Goal: Task Accomplishment & Management: Complete application form

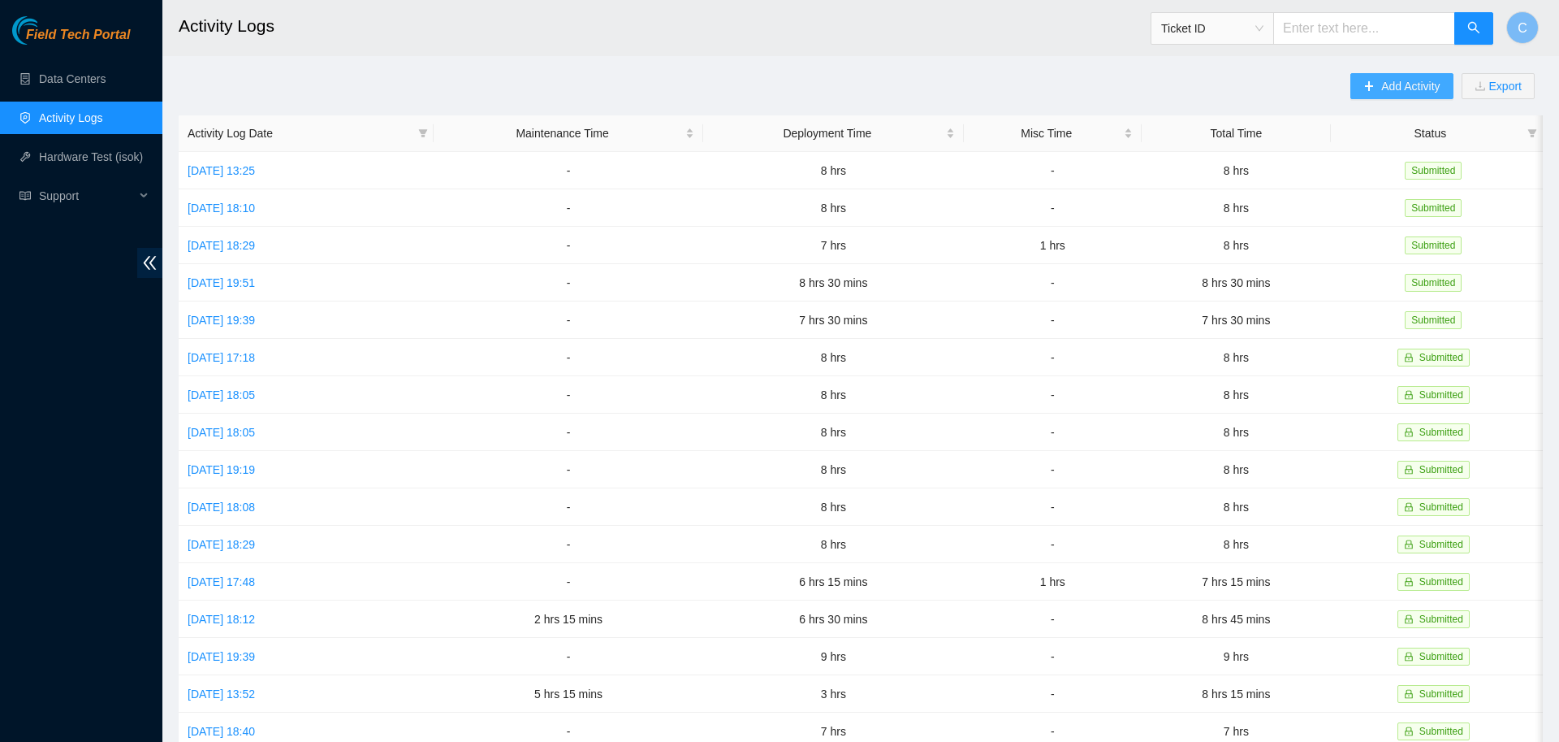
click at [1387, 93] on span "Add Activity" at bounding box center [1411, 86] width 58 height 18
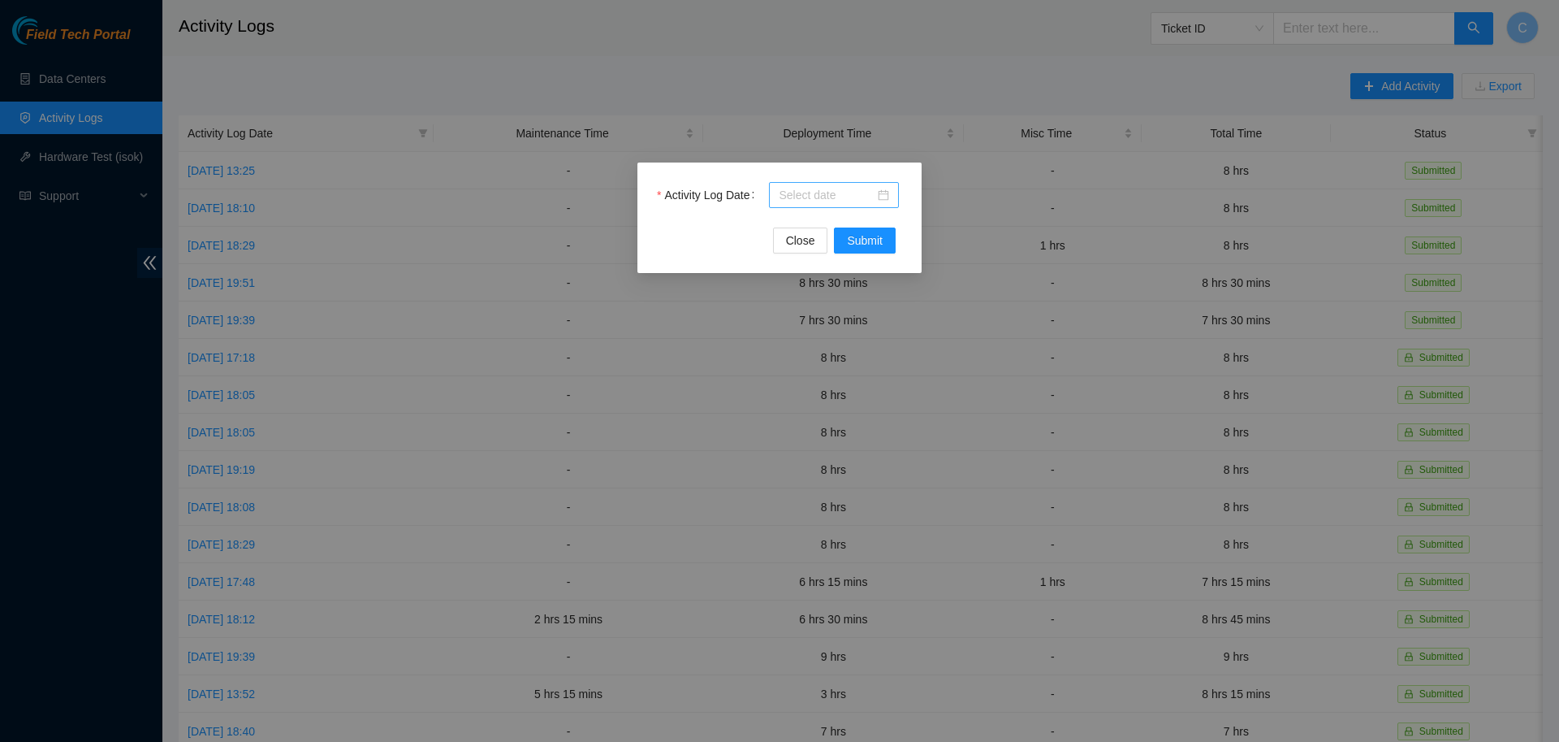
click at [850, 194] on input "Activity Log Date" at bounding box center [827, 195] width 96 height 18
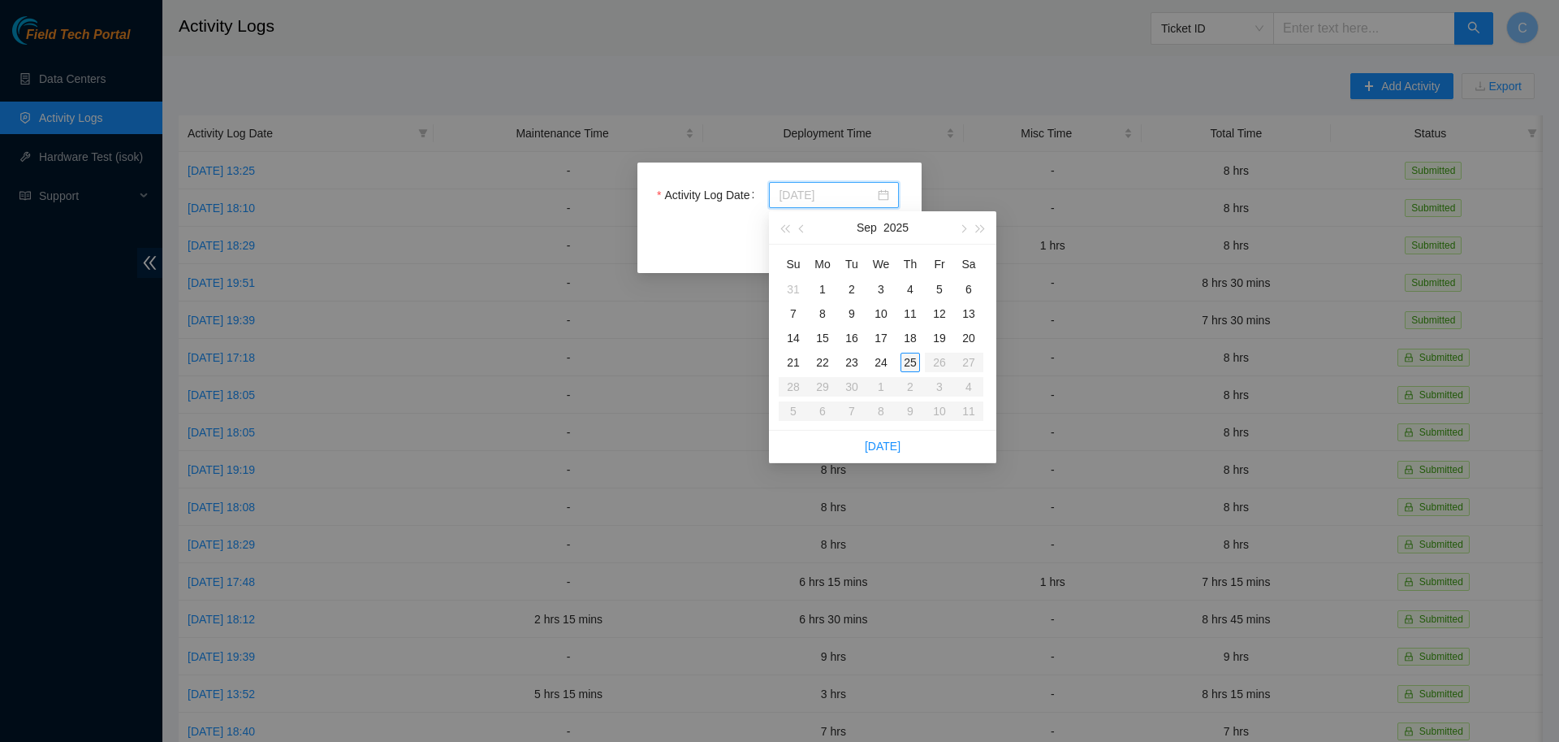
type input "[DATE]"
click at [907, 358] on div "25" at bounding box center [910, 361] width 19 height 19
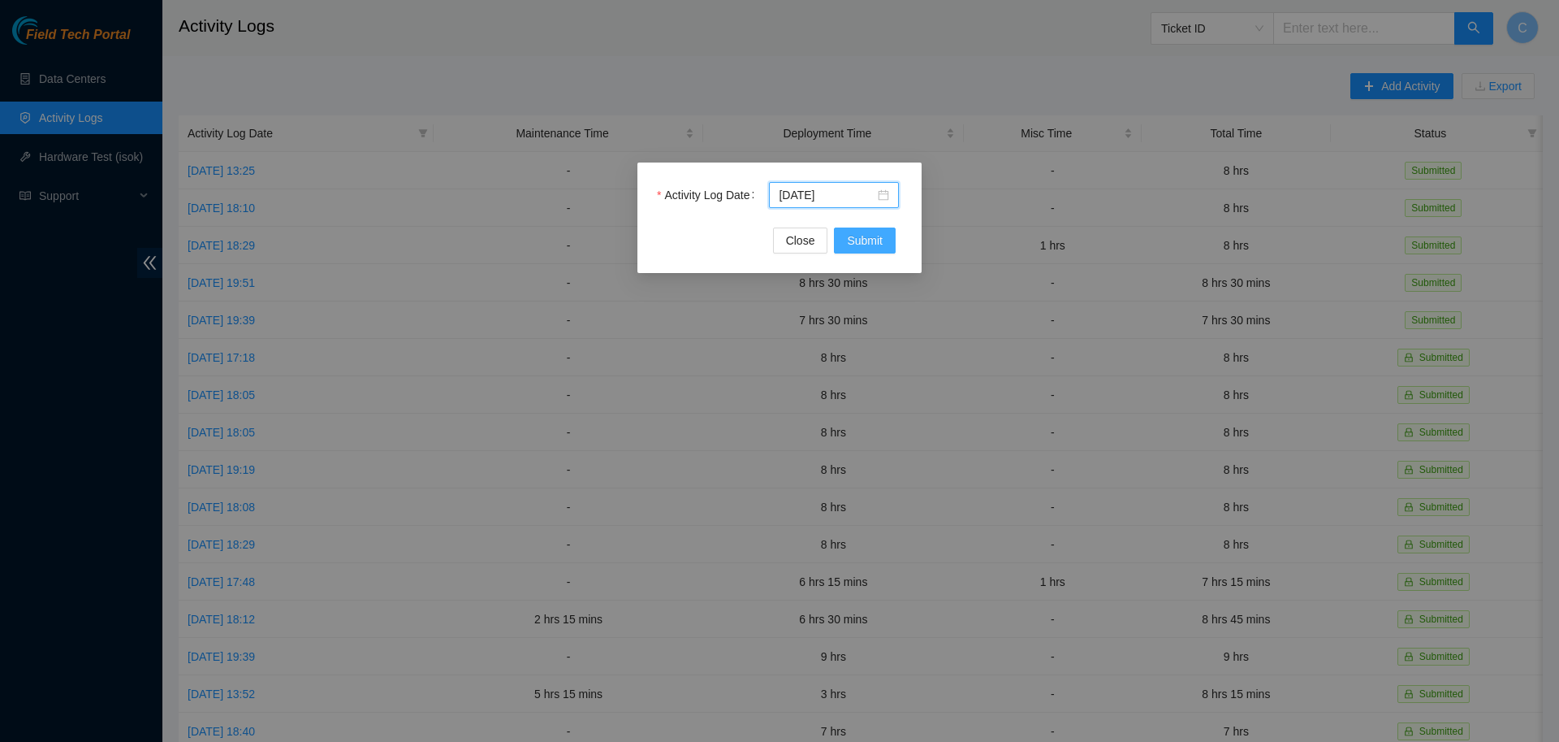
click at [863, 240] on span "Submit" at bounding box center [865, 240] width 36 height 18
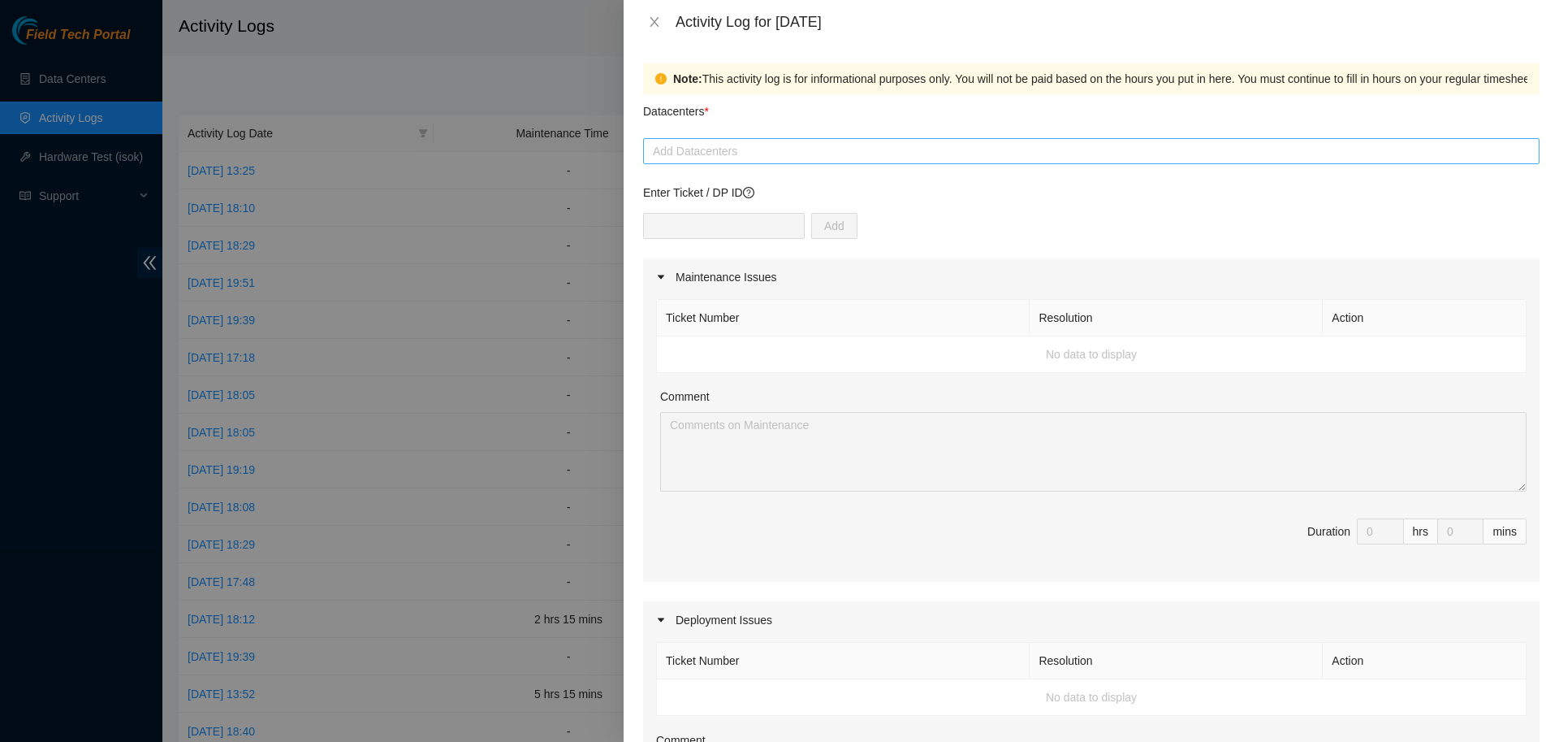
click at [800, 145] on div at bounding box center [1091, 150] width 889 height 19
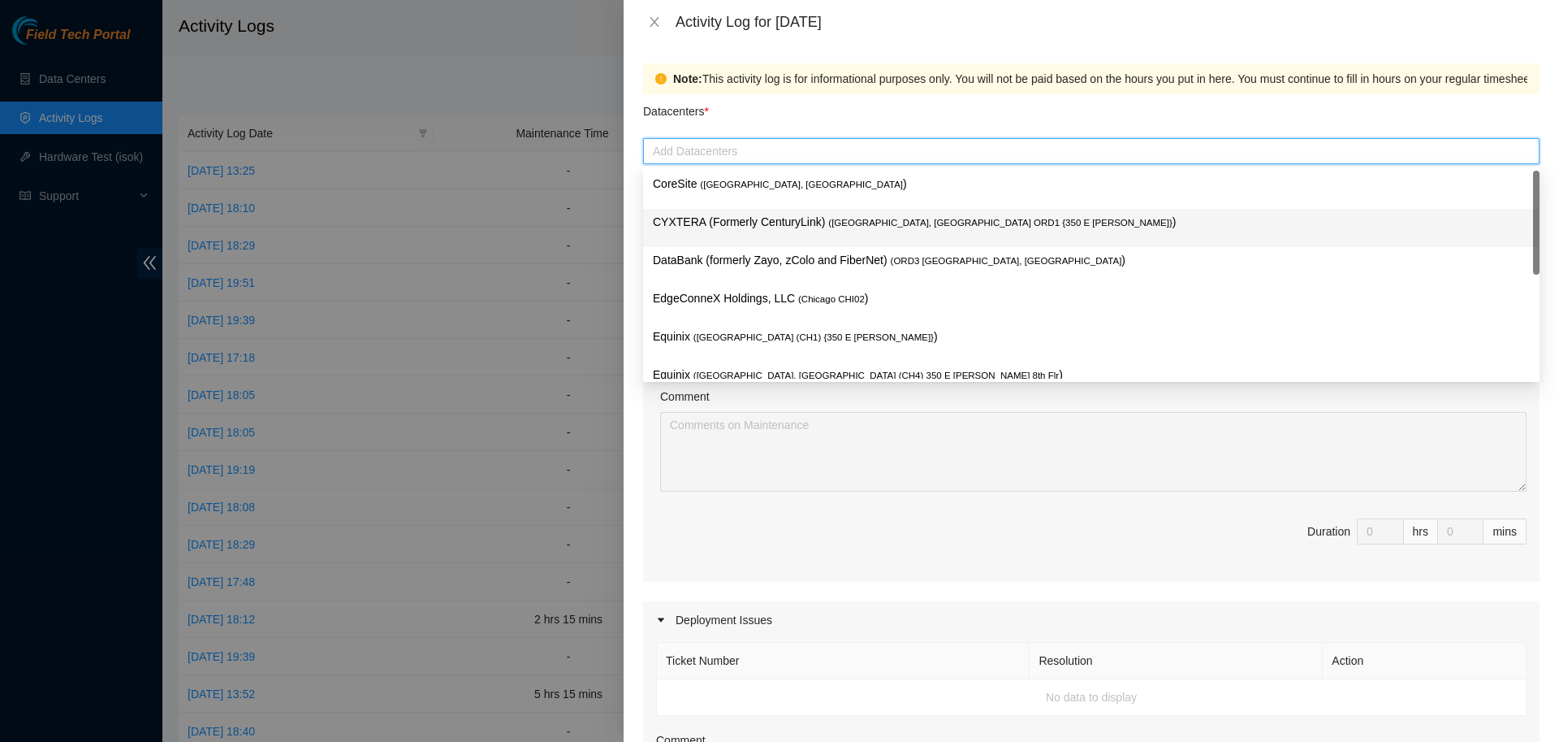
click at [773, 218] on p "CYXTERA (Formerly CenturyLink) ( [GEOGRAPHIC_DATA], [GEOGRAPHIC_DATA] ORD1 {350…" at bounding box center [1091, 222] width 877 height 19
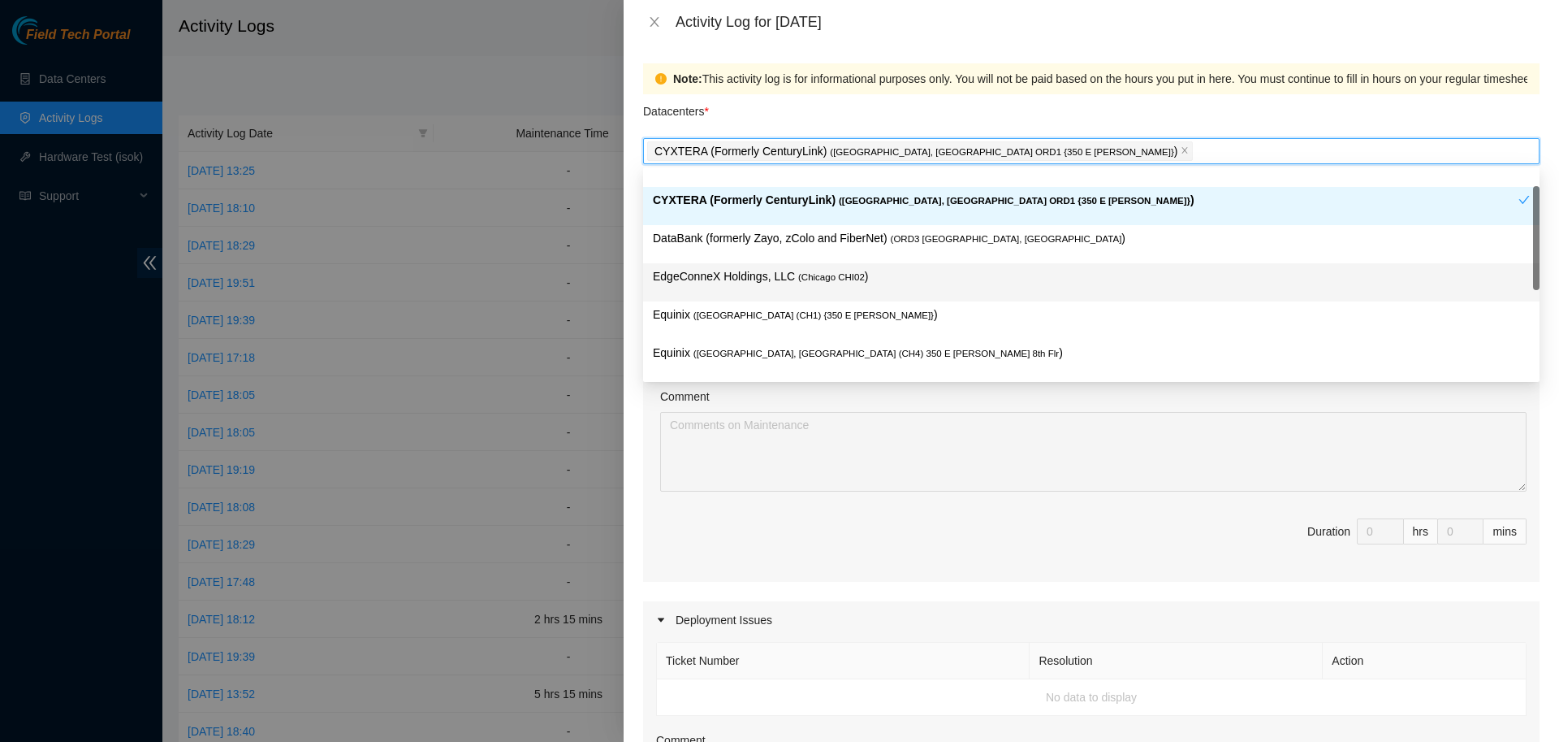
scroll to position [26, 0]
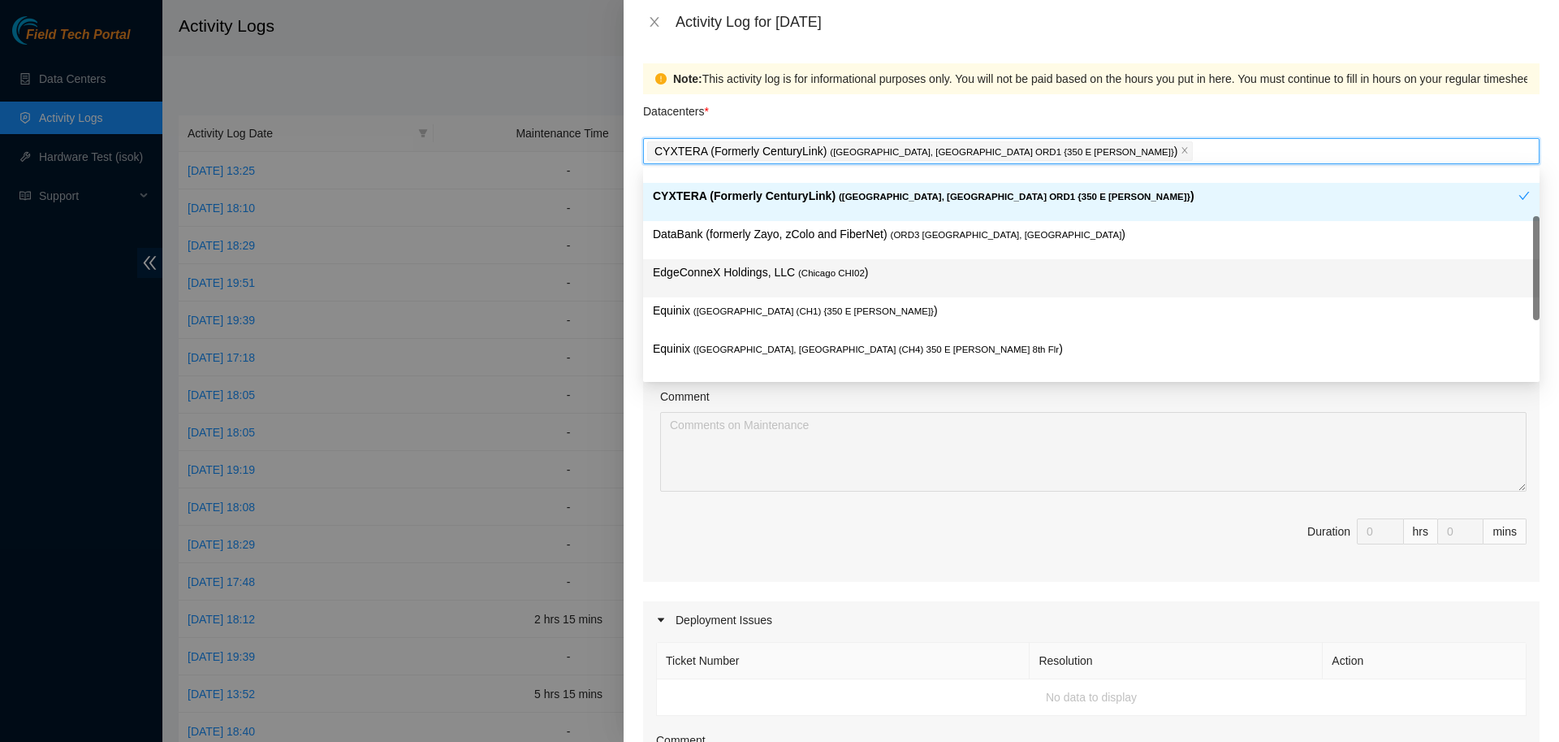
click at [754, 318] on p "Equinix ( [GEOGRAPHIC_DATA] (CH1) {350 E [PERSON_NAME]} )" at bounding box center [1091, 310] width 877 height 19
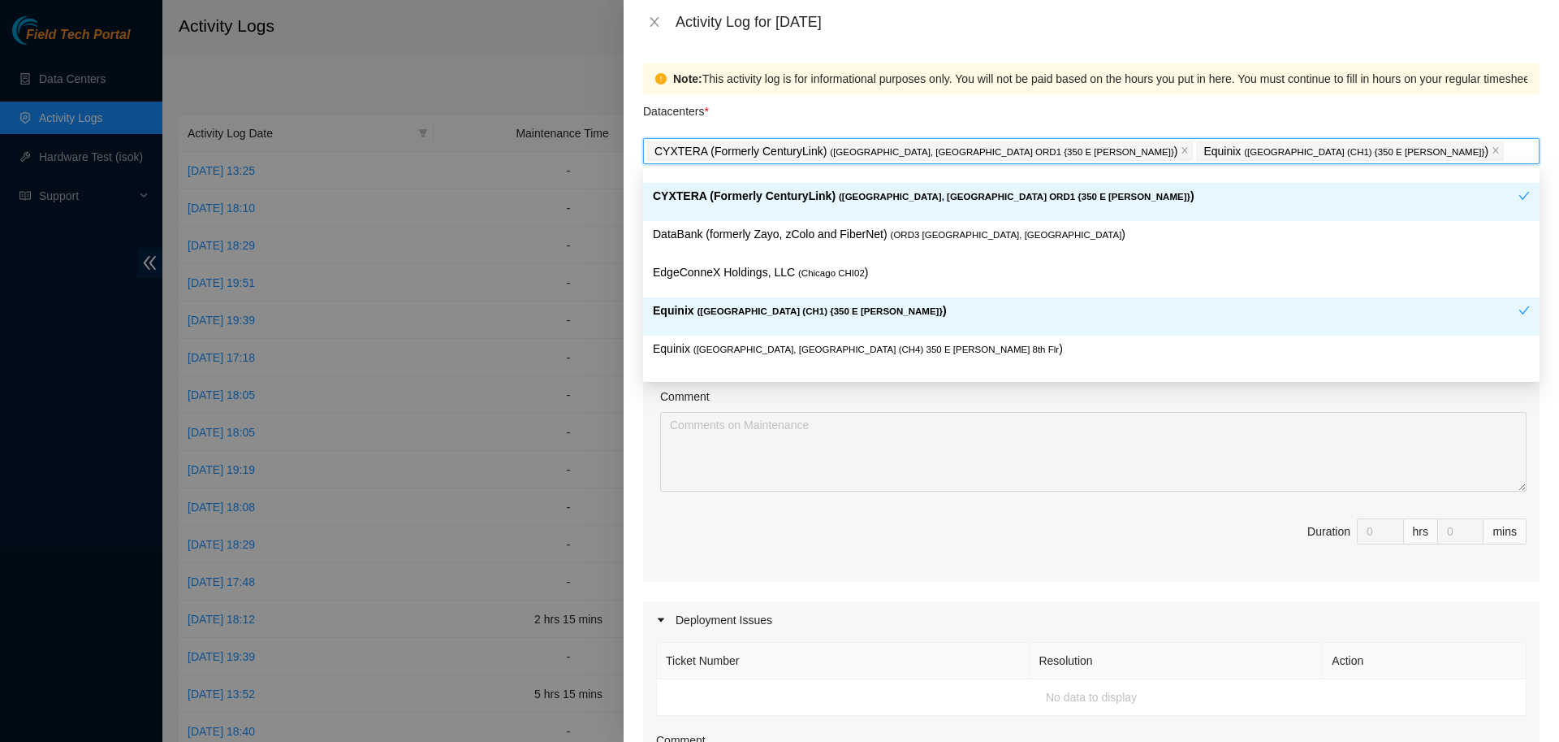
click at [1194, 102] on div "Datacenters *" at bounding box center [1091, 116] width 897 height 44
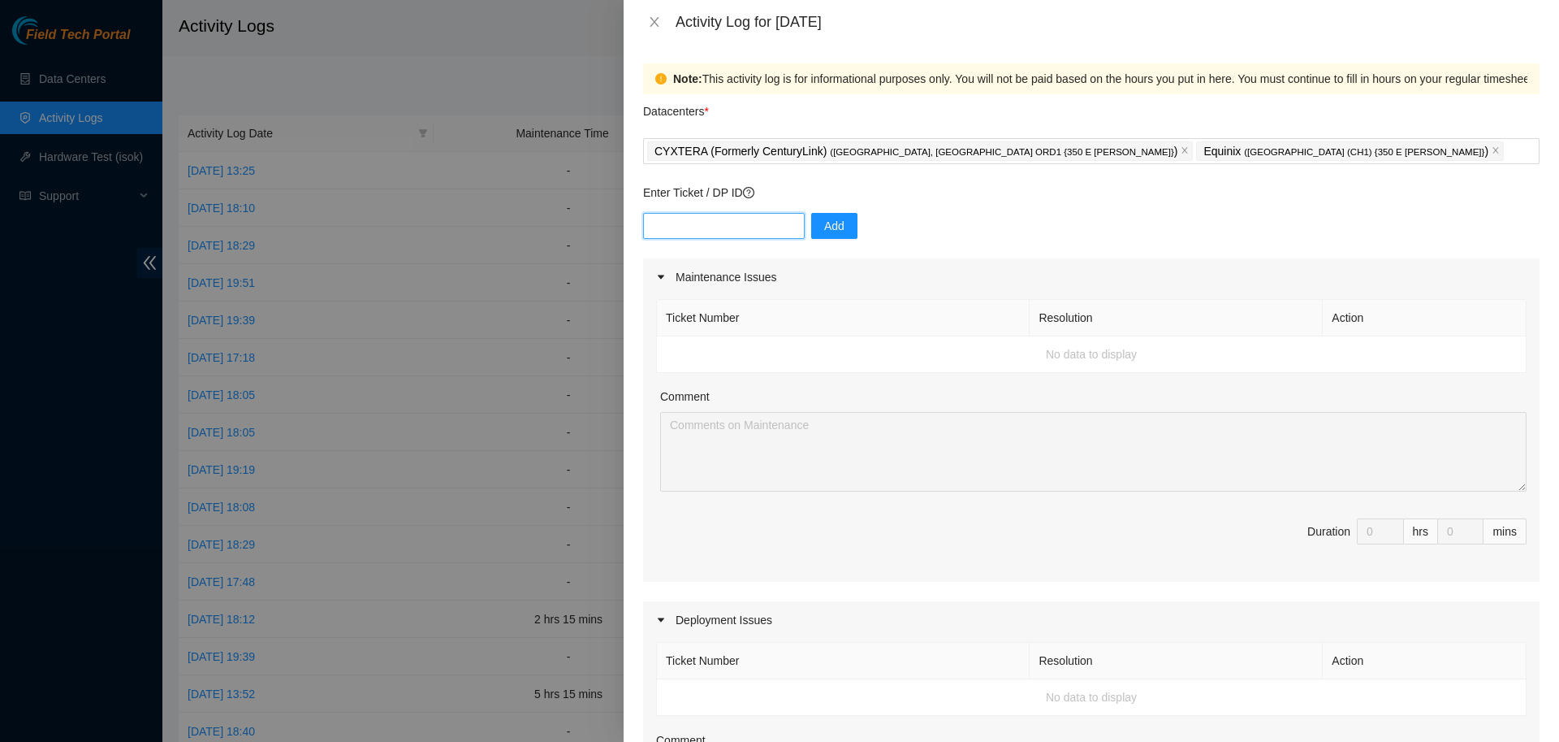
click at [761, 227] on input "text" at bounding box center [724, 226] width 162 height 26
type input "DP78353"
click at [769, 230] on input "text" at bounding box center [724, 226] width 162 height 26
type input "DP78354"
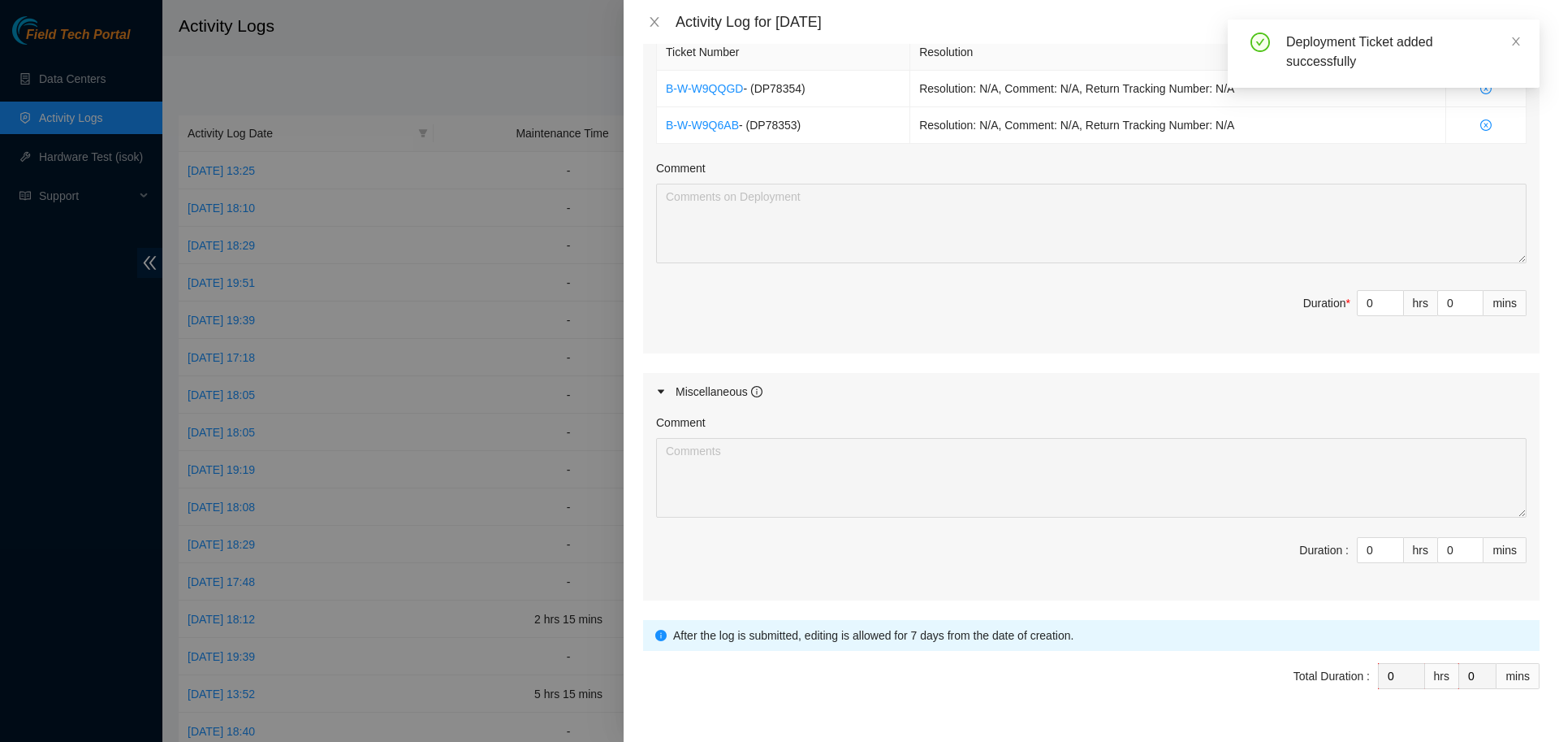
scroll to position [617, 0]
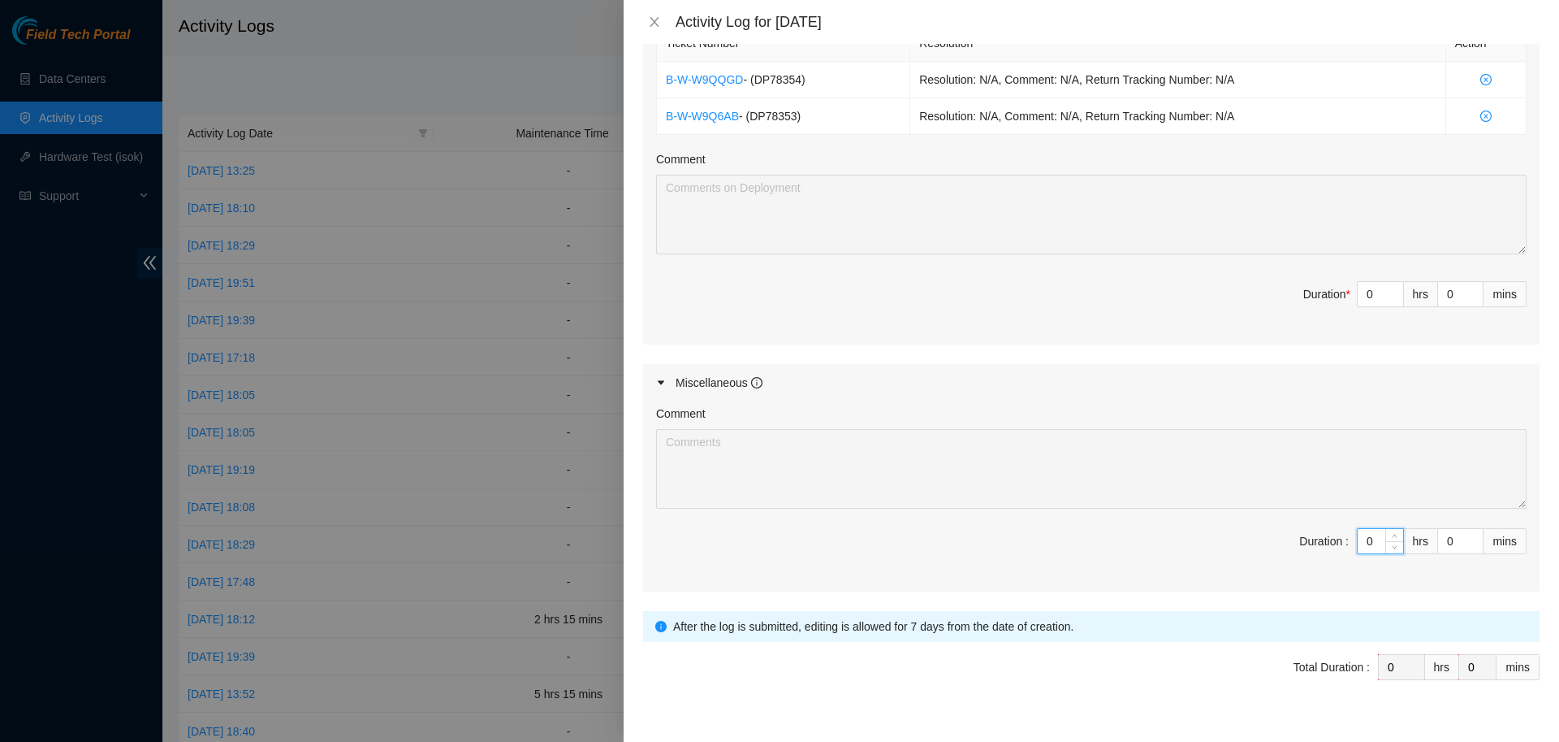
drag, startPoint x: 1379, startPoint y: 538, endPoint x: 1331, endPoint y: 546, distance: 48.6
click at [1358, 546] on input "0" at bounding box center [1380, 541] width 45 height 24
type input "5"
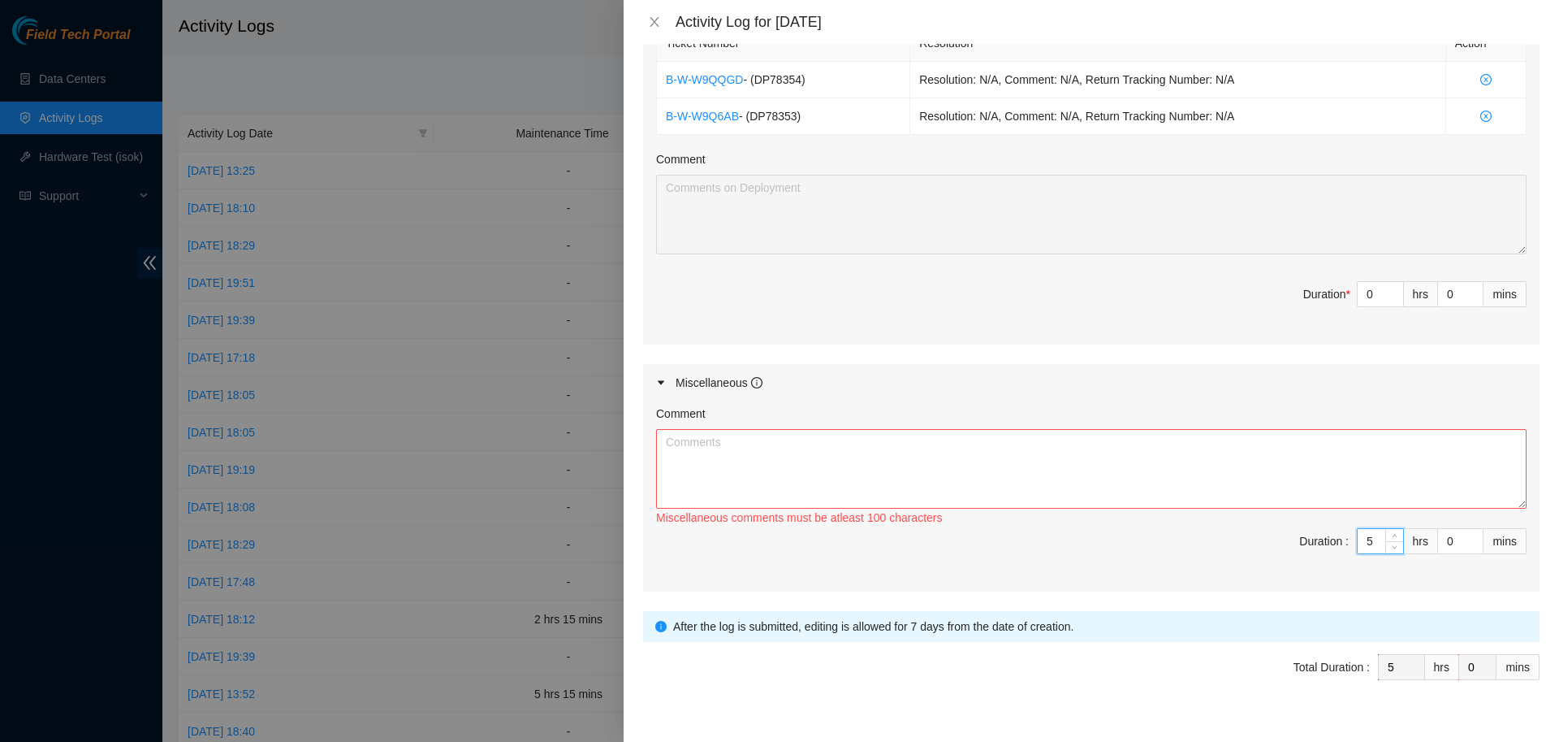
type input "5"
click at [1266, 479] on textarea "Comment" at bounding box center [1091, 469] width 871 height 80
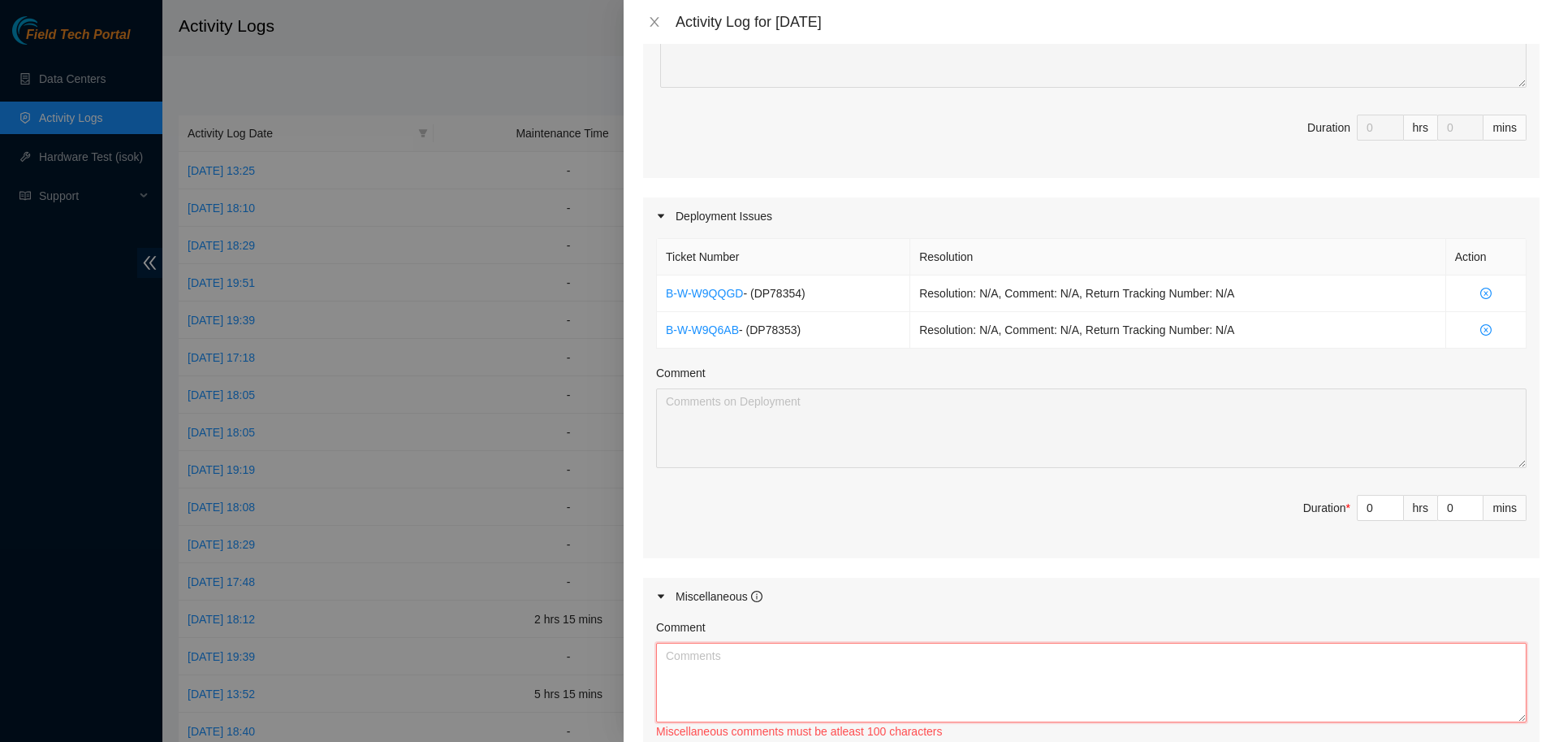
scroll to position [403, 0]
drag, startPoint x: 1377, startPoint y: 508, endPoint x: 1308, endPoint y: 509, distance: 69.9
click at [1358, 509] on input "0" at bounding box center [1380, 508] width 45 height 24
type input "3"
type input "8"
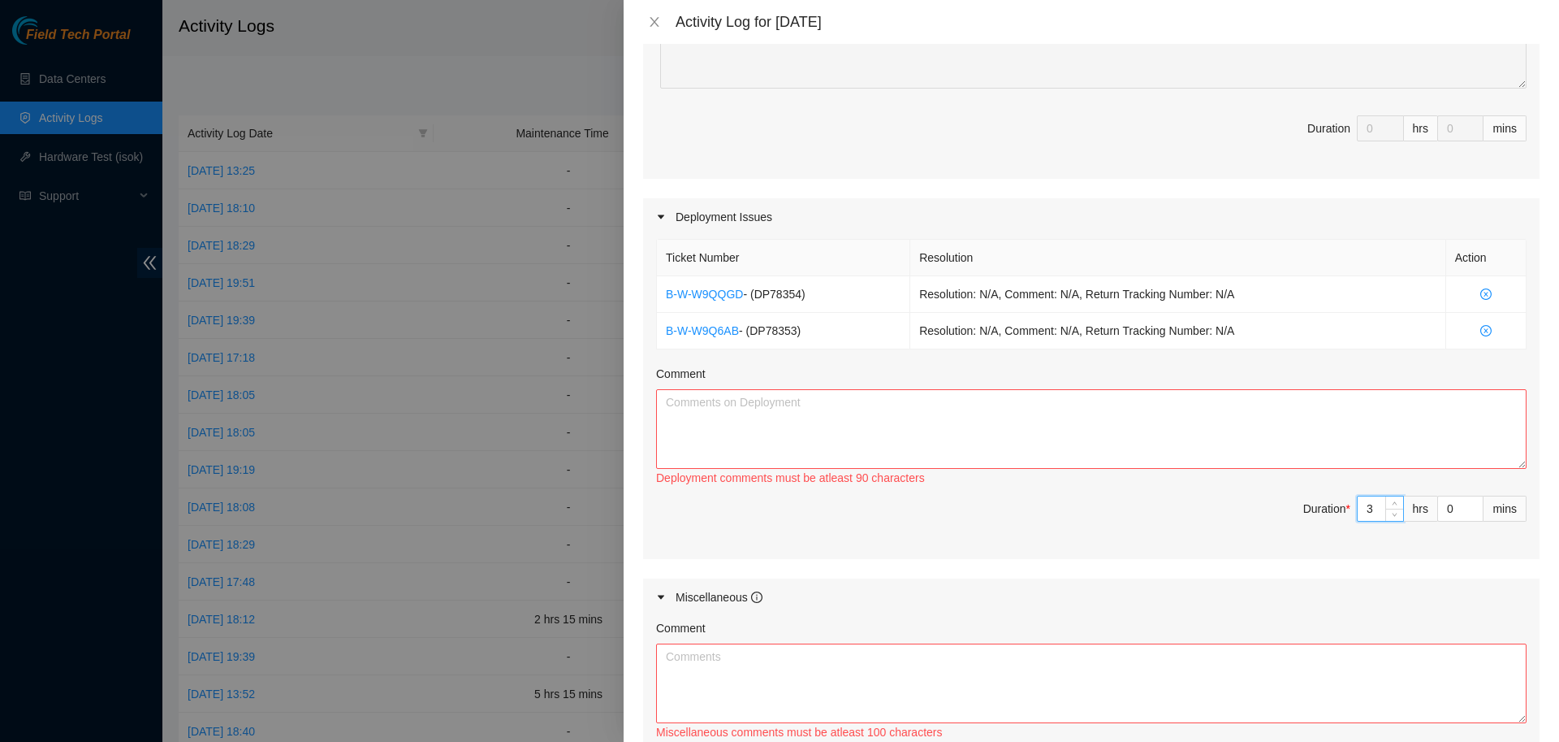
type input "3"
click at [1208, 435] on textarea "Comment" at bounding box center [1091, 429] width 871 height 80
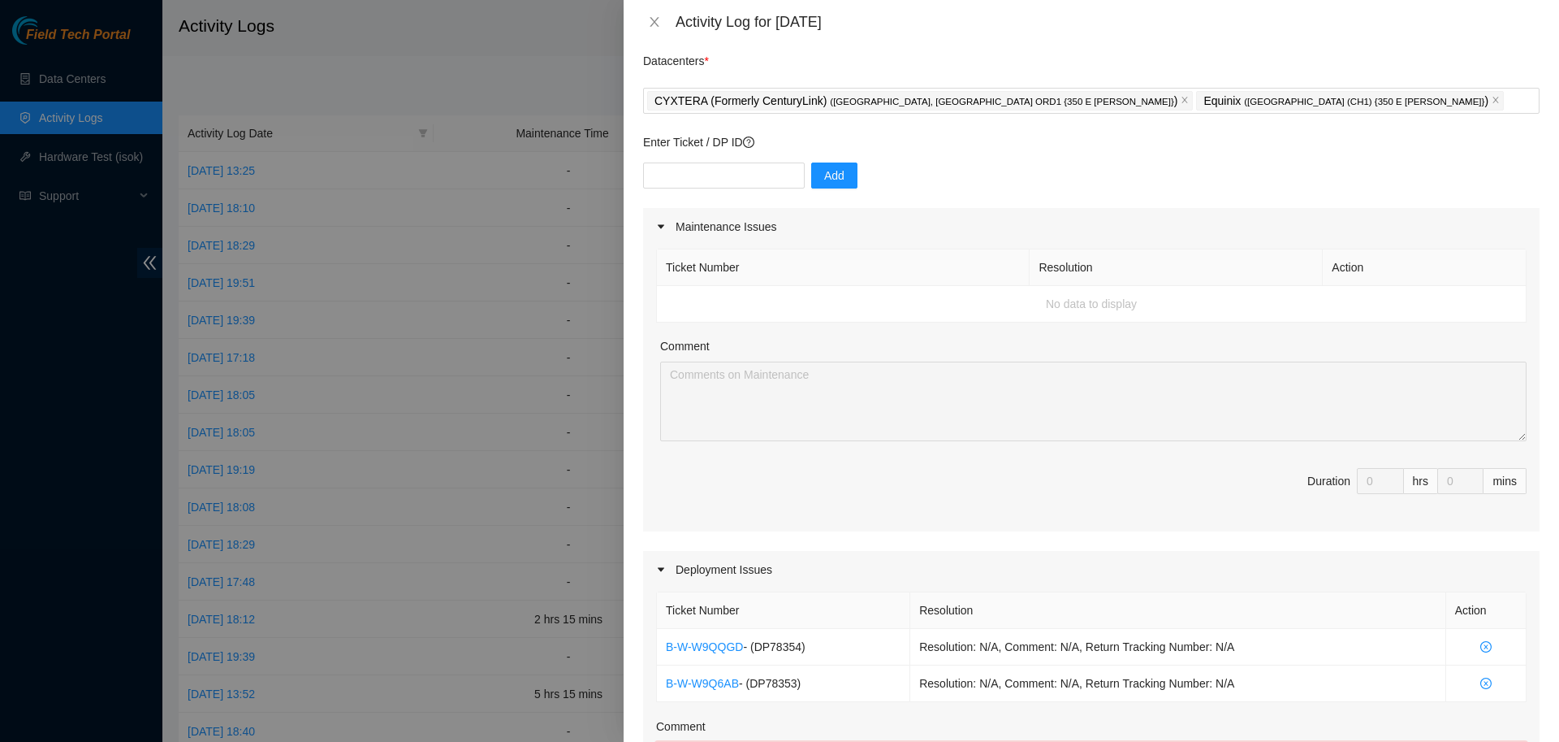
scroll to position [0, 0]
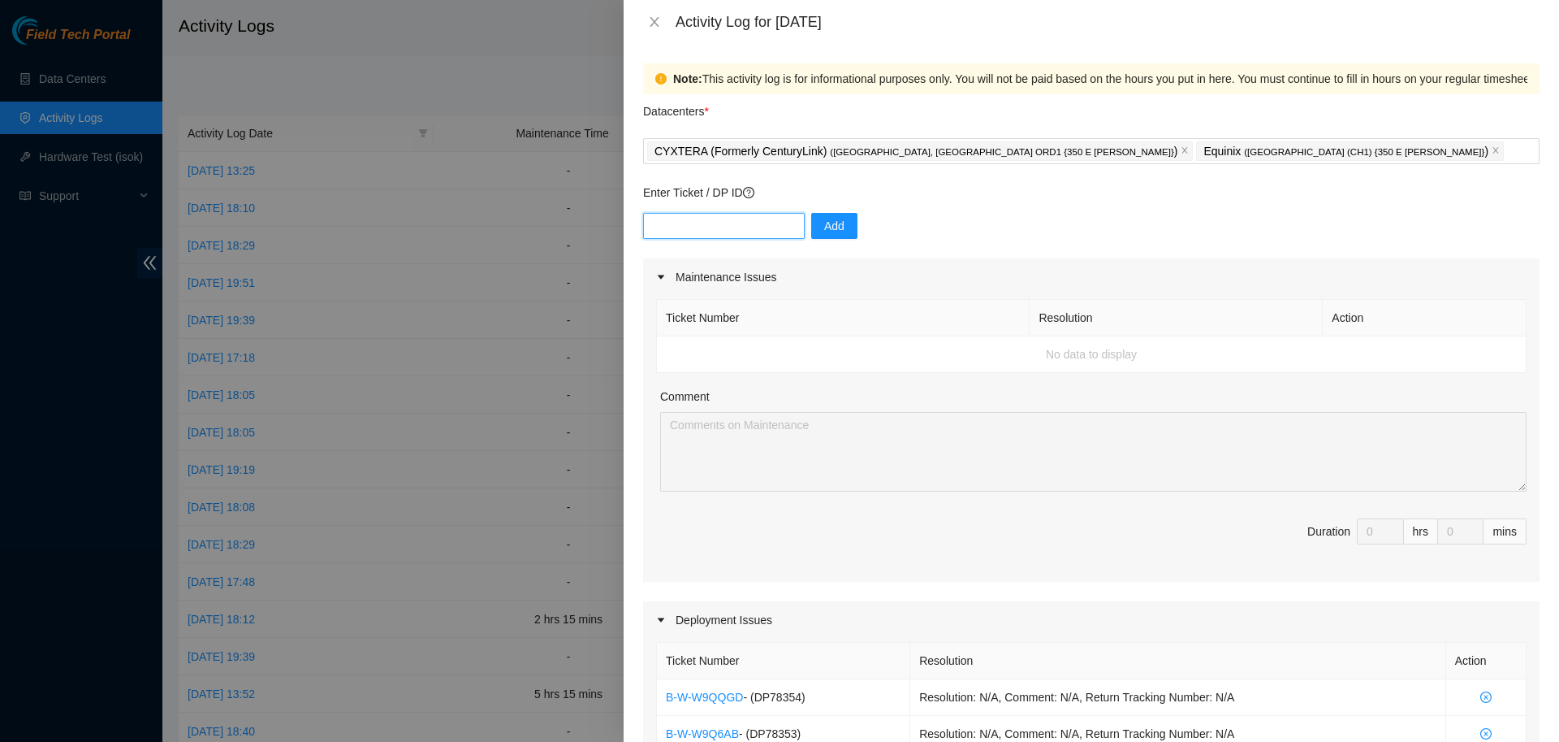
click at [759, 224] on input "text" at bounding box center [724, 226] width 162 height 26
type input "DP81241"
click at [826, 233] on span "Add" at bounding box center [834, 226] width 20 height 18
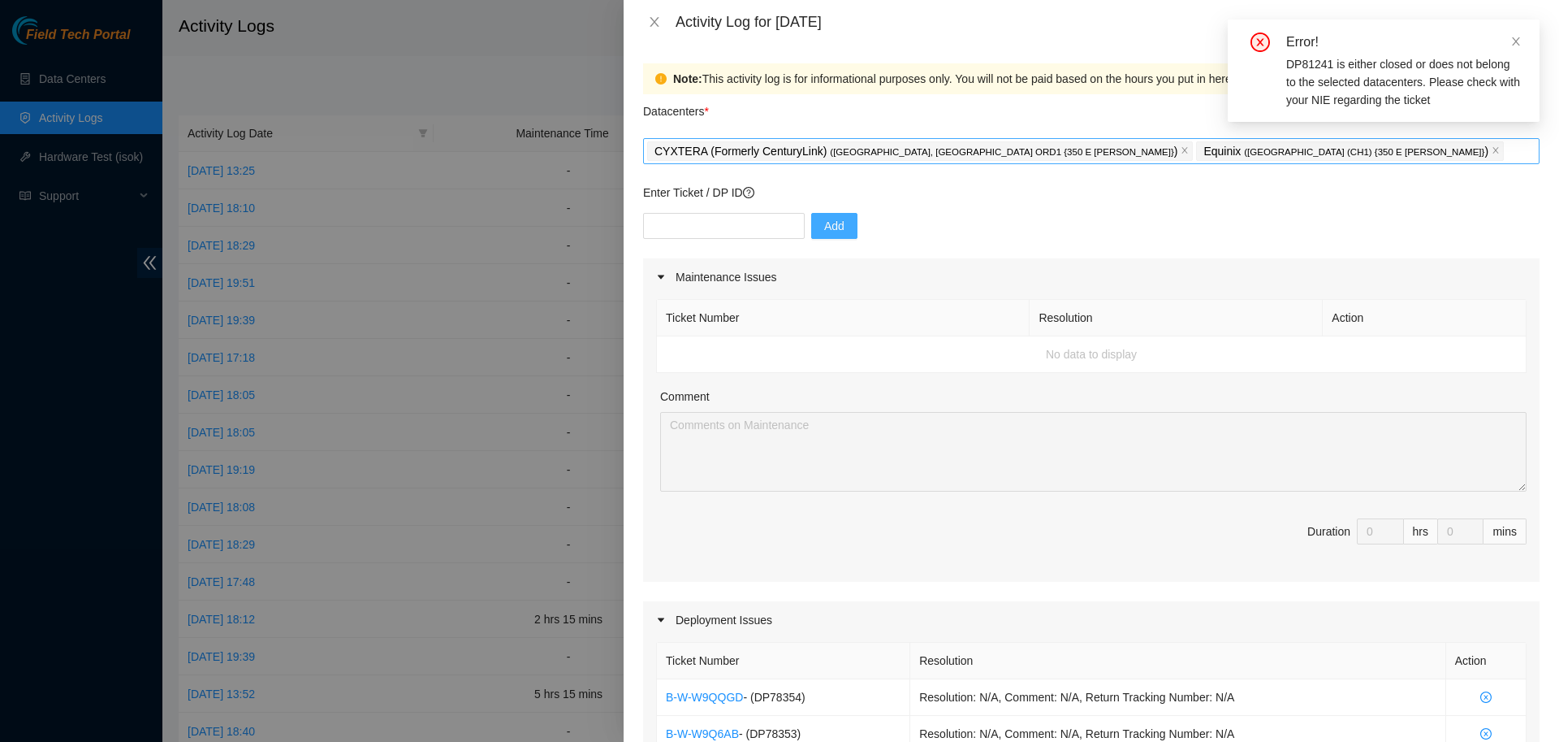
click at [1217, 152] on div "CYXTERA (Formerly CenturyLink) ( [GEOGRAPHIC_DATA], [GEOGRAPHIC_DATA] ORD1 {350…" at bounding box center [1091, 151] width 889 height 23
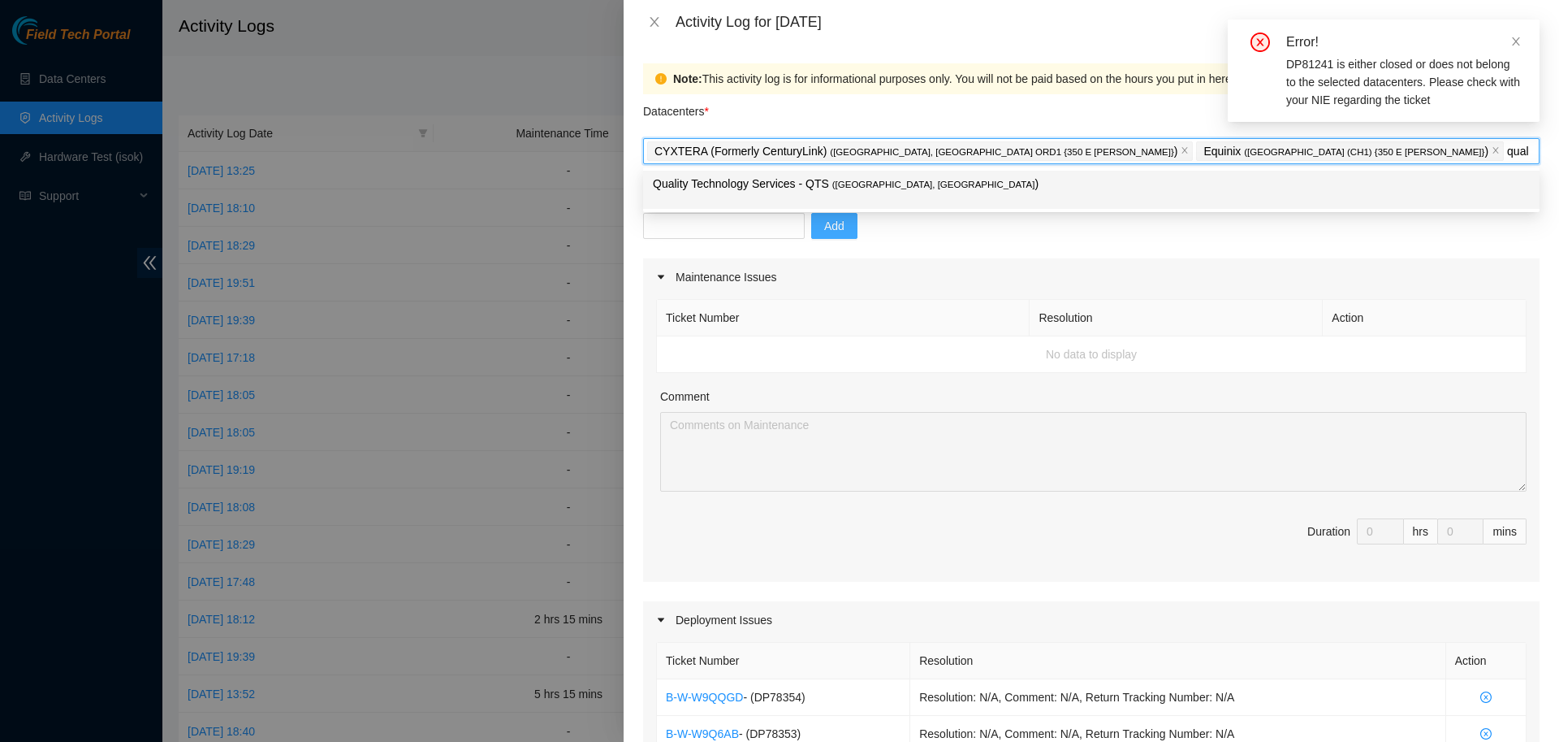
type input "qua"
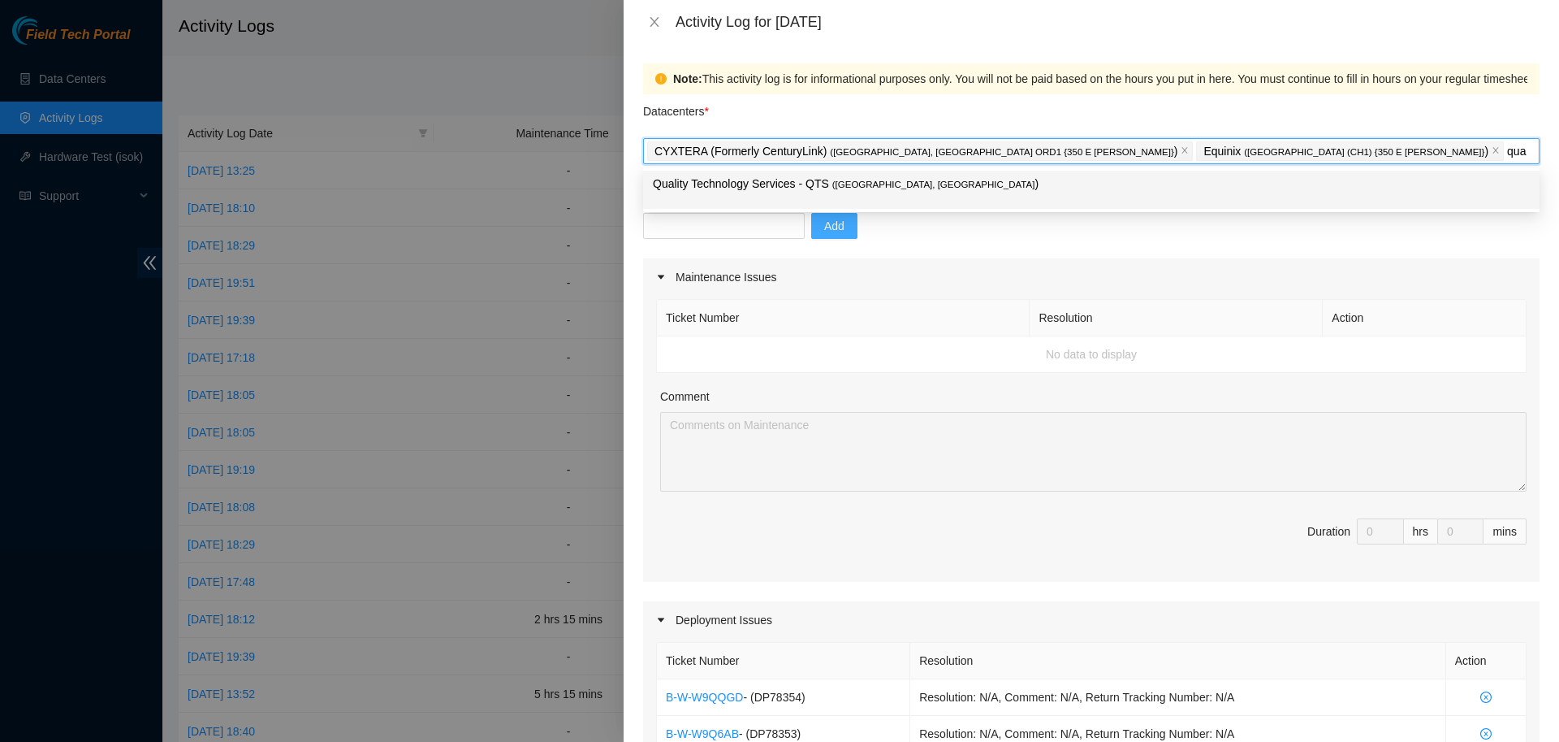
click at [1037, 181] on p "Quality Technology Services - QTS ( [GEOGRAPHIC_DATA], [GEOGRAPHIC_DATA] )" at bounding box center [1091, 184] width 877 height 19
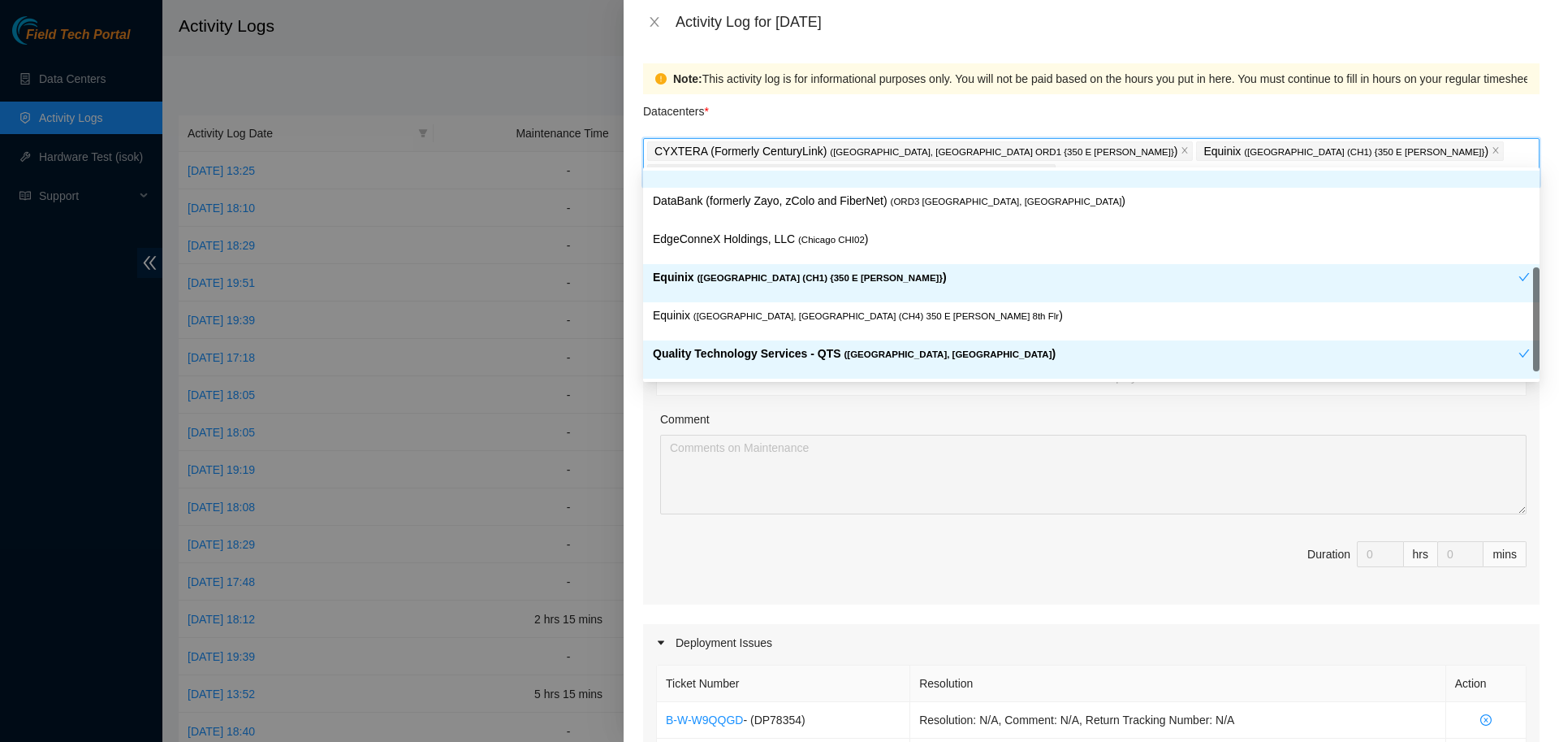
scroll to position [59, 0]
click at [723, 349] on p "Quality Technology Services - QTS ( [GEOGRAPHIC_DATA], [GEOGRAPHIC_DATA] )" at bounding box center [1086, 353] width 866 height 19
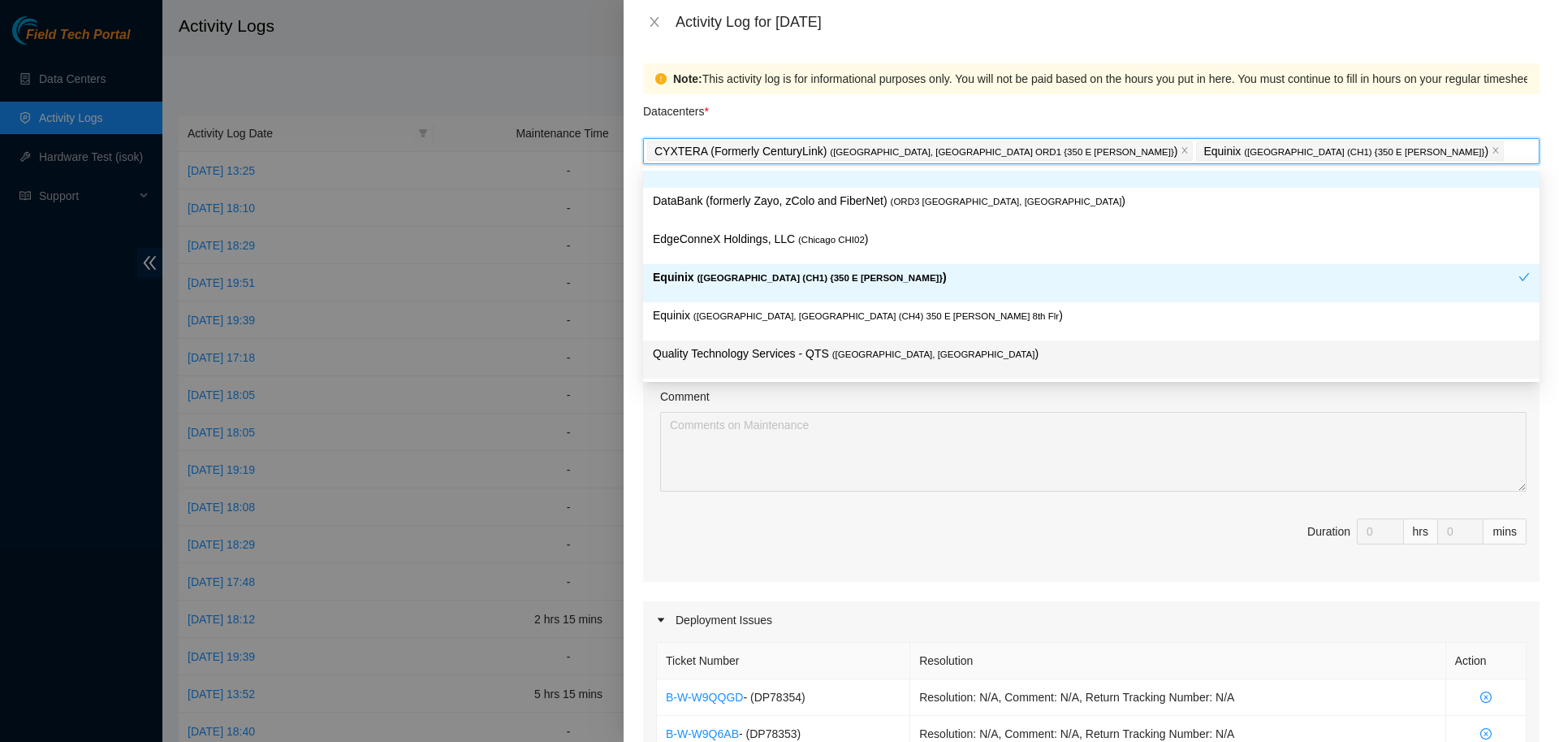
click at [768, 365] on div "Quality Technology Services - QTS ( [GEOGRAPHIC_DATA], [GEOGRAPHIC_DATA] )" at bounding box center [1091, 359] width 877 height 30
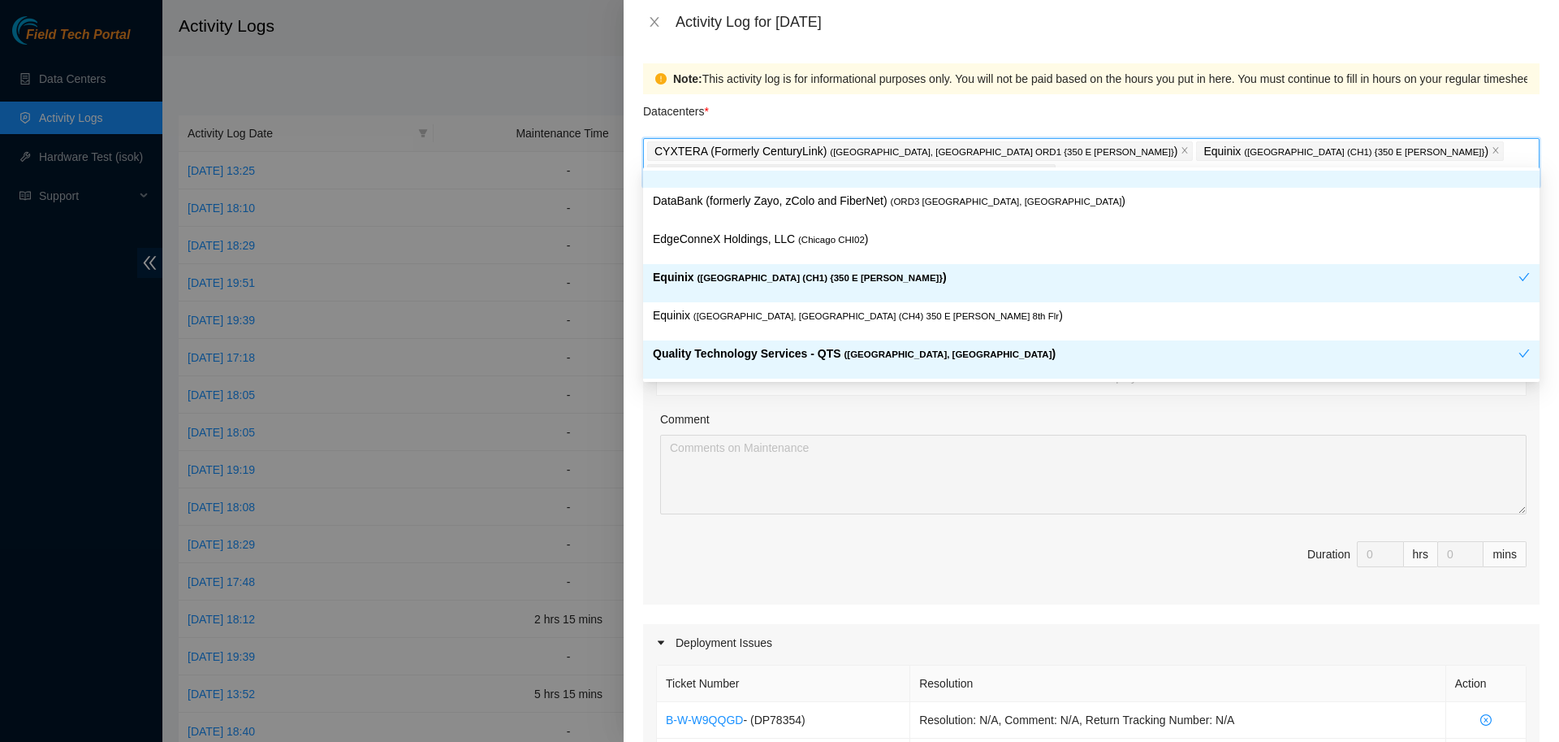
click at [1023, 106] on div "Datacenters *" at bounding box center [1091, 116] width 897 height 44
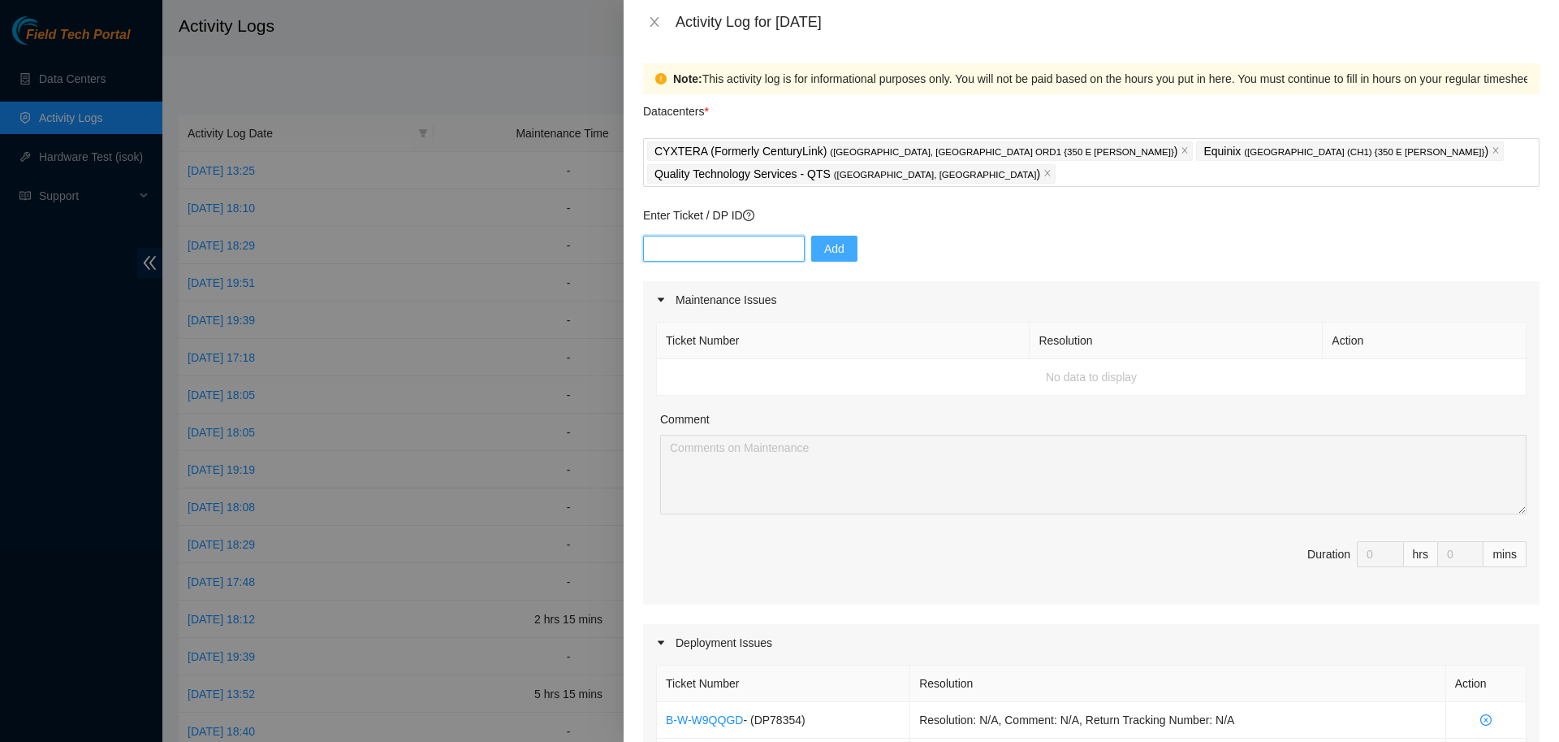
click at [742, 236] on input "text" at bounding box center [724, 249] width 162 height 26
type input "DP81241"
click at [825, 240] on span "Add" at bounding box center [834, 249] width 20 height 18
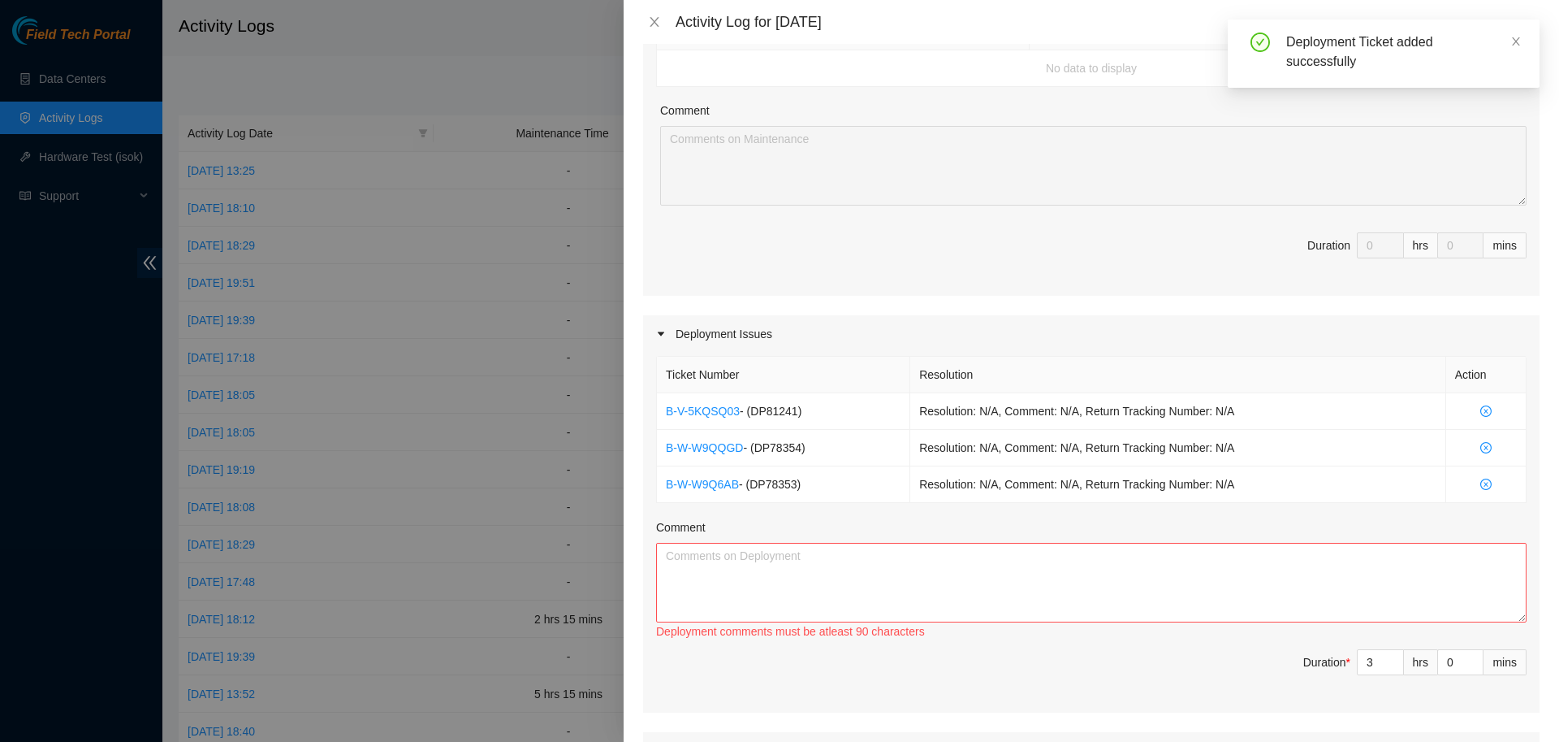
scroll to position [499, 0]
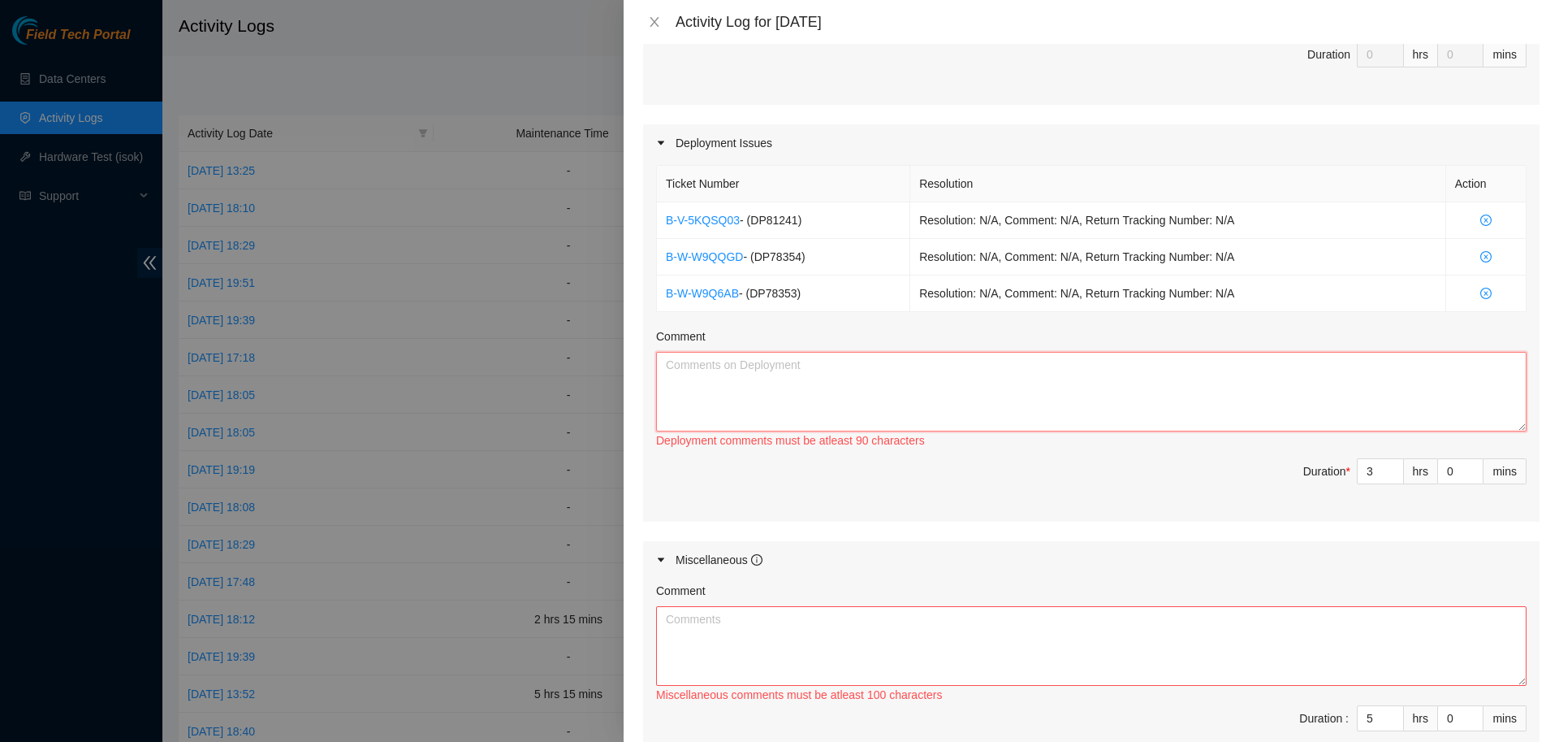
click at [781, 396] on textarea "Comment" at bounding box center [1091, 392] width 871 height 80
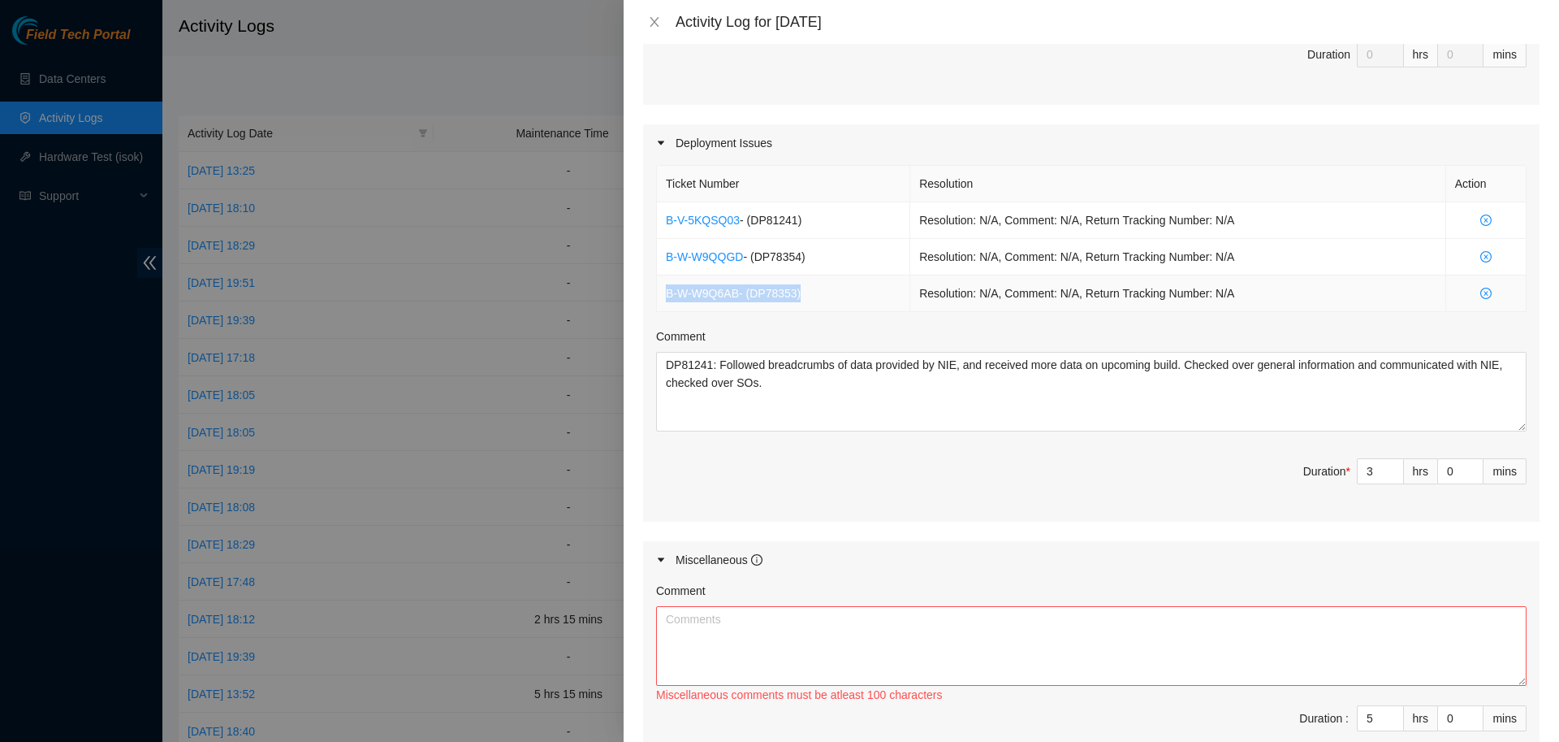
drag, startPoint x: 659, startPoint y: 270, endPoint x: 820, endPoint y: 279, distance: 161.9
click at [820, 279] on td "B-W-W9Q6AB - ( DP78353 )" at bounding box center [783, 293] width 253 height 37
copy td "B-W-W9Q6AB - ( DP78353 )"
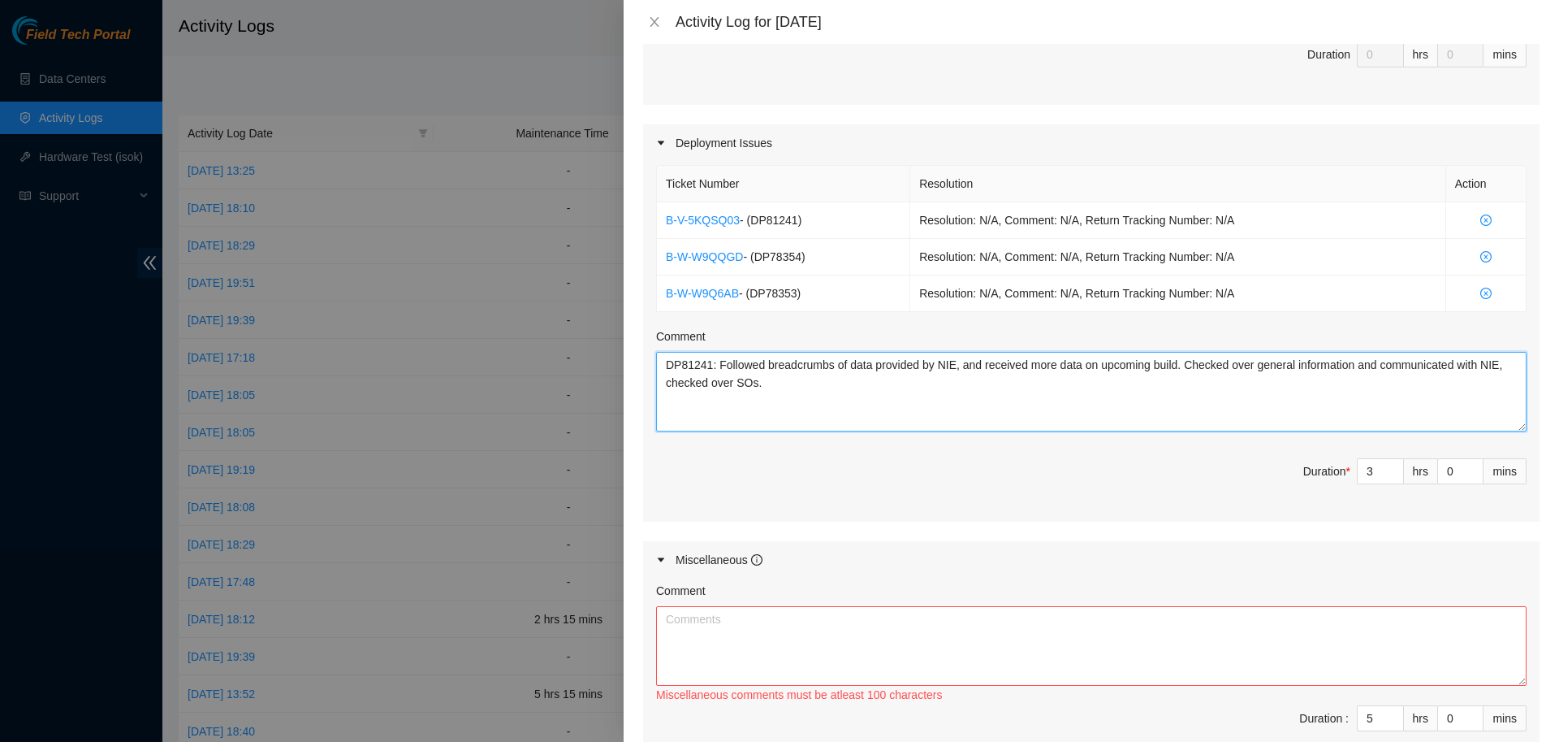
click at [771, 393] on textarea "DP81241: Followed breadcrumbs of data provided by NIE, and received more data o…" at bounding box center [1091, 392] width 871 height 80
paste textarea "B-W-W9Q6AB - (DP78353)"
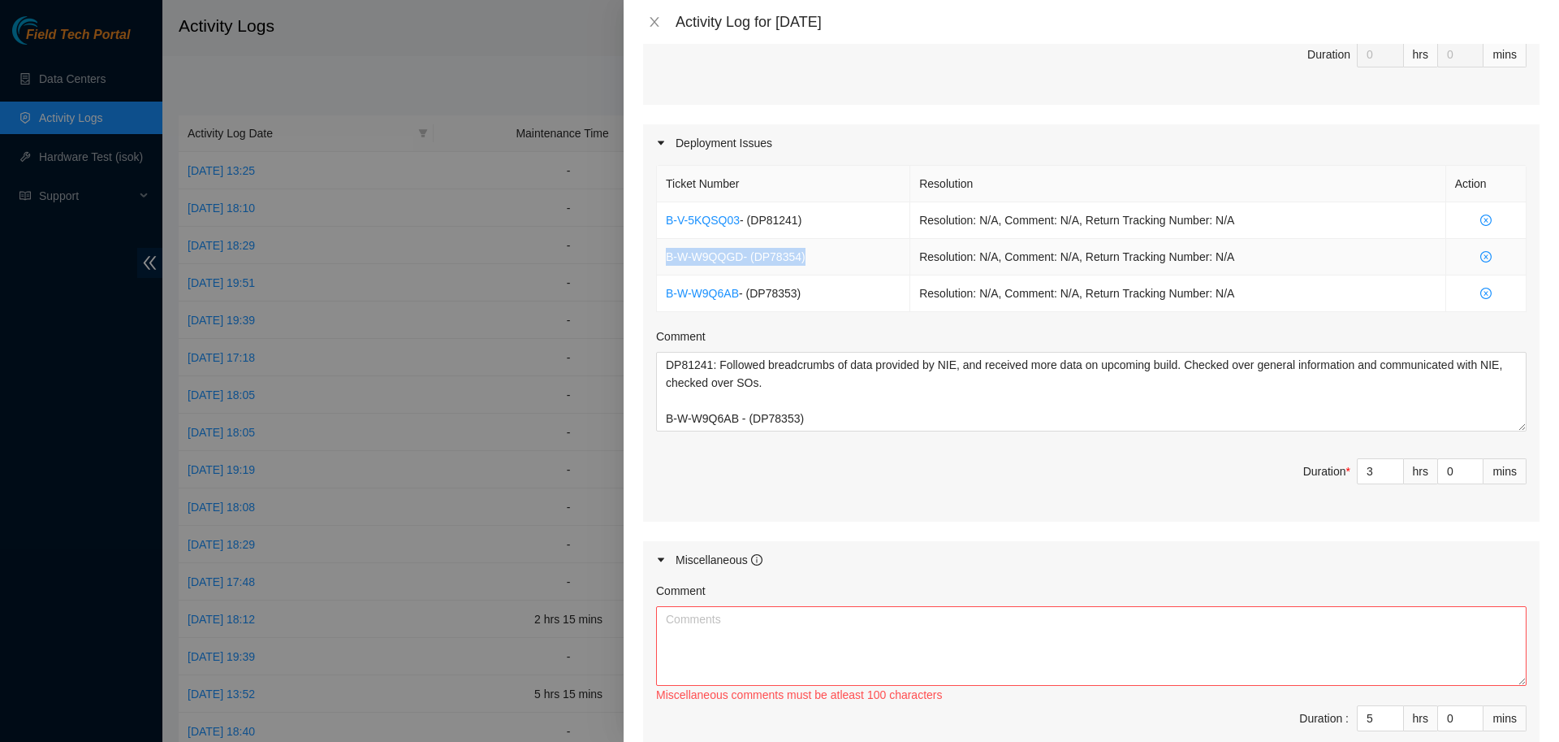
drag, startPoint x: 657, startPoint y: 233, endPoint x: 815, endPoint y: 242, distance: 158.6
click at [815, 242] on td "B-W-W9QQGD - ( DP78354 )" at bounding box center [783, 257] width 253 height 37
copy td "B-W-W9QQGD - ( DP78354 )"
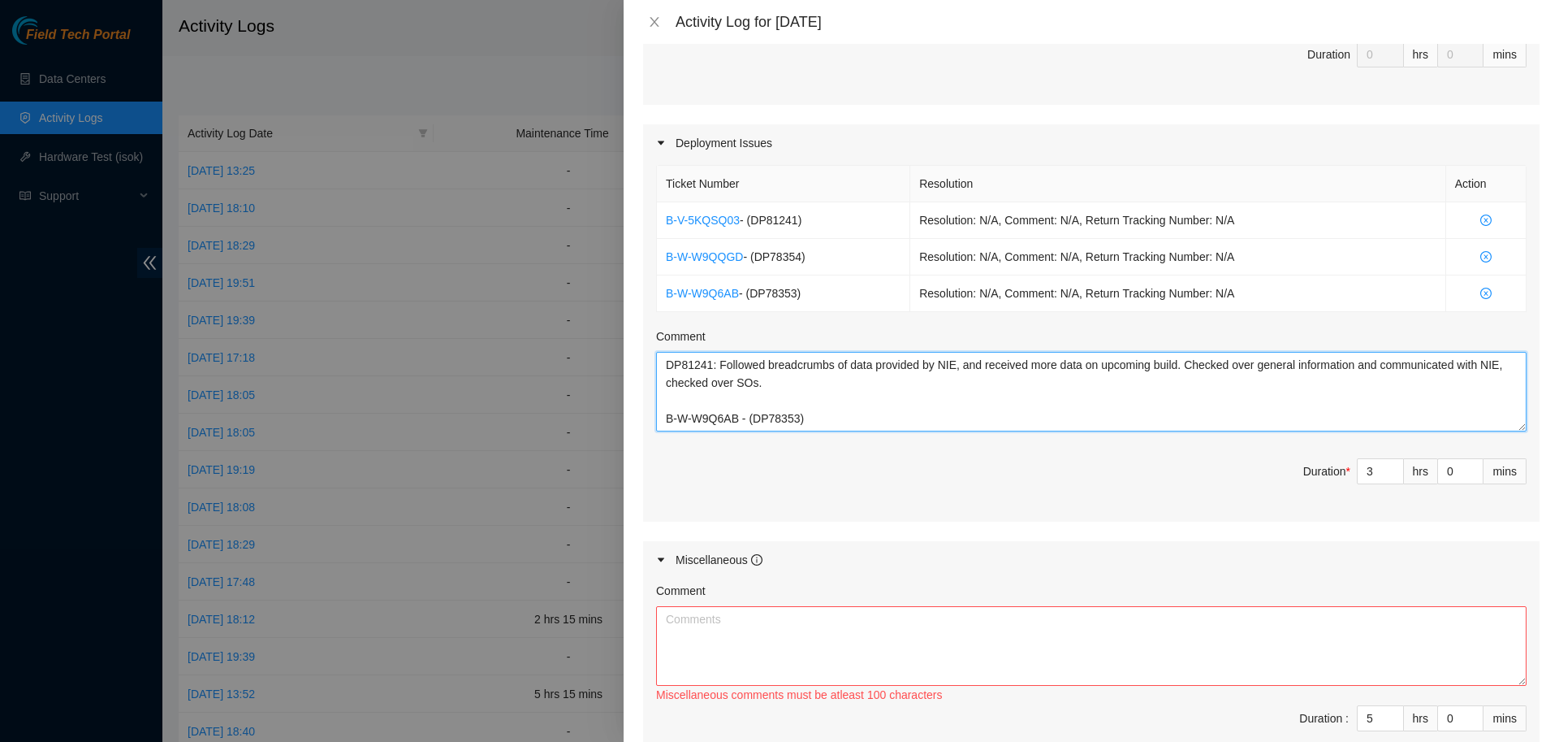
click at [818, 395] on textarea "DP81241: Followed breadcrumbs of data provided by NIE, and received more data o…" at bounding box center [1091, 392] width 871 height 80
paste textarea "B-W-W9QQGD - (DP78354)"
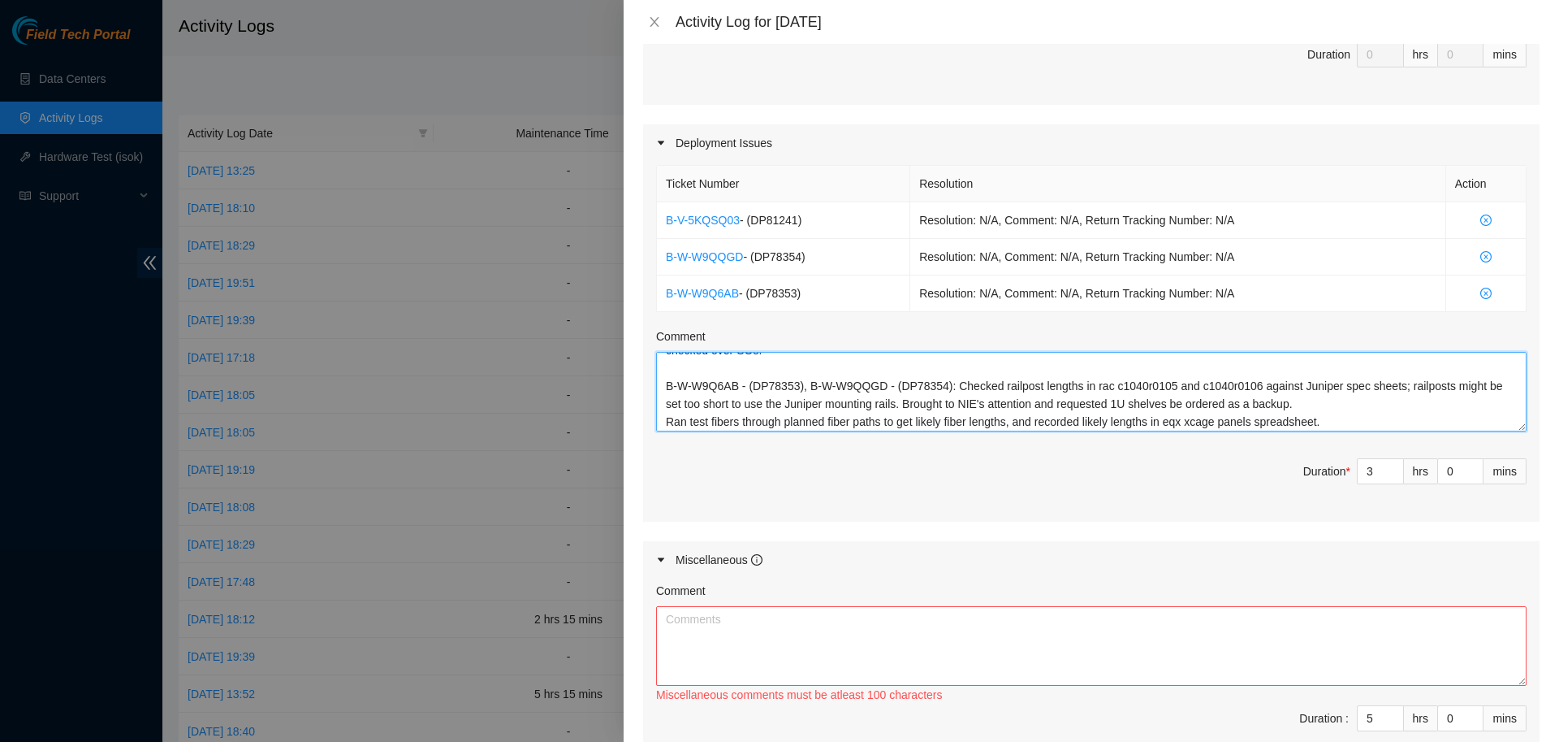
scroll to position [664, 0]
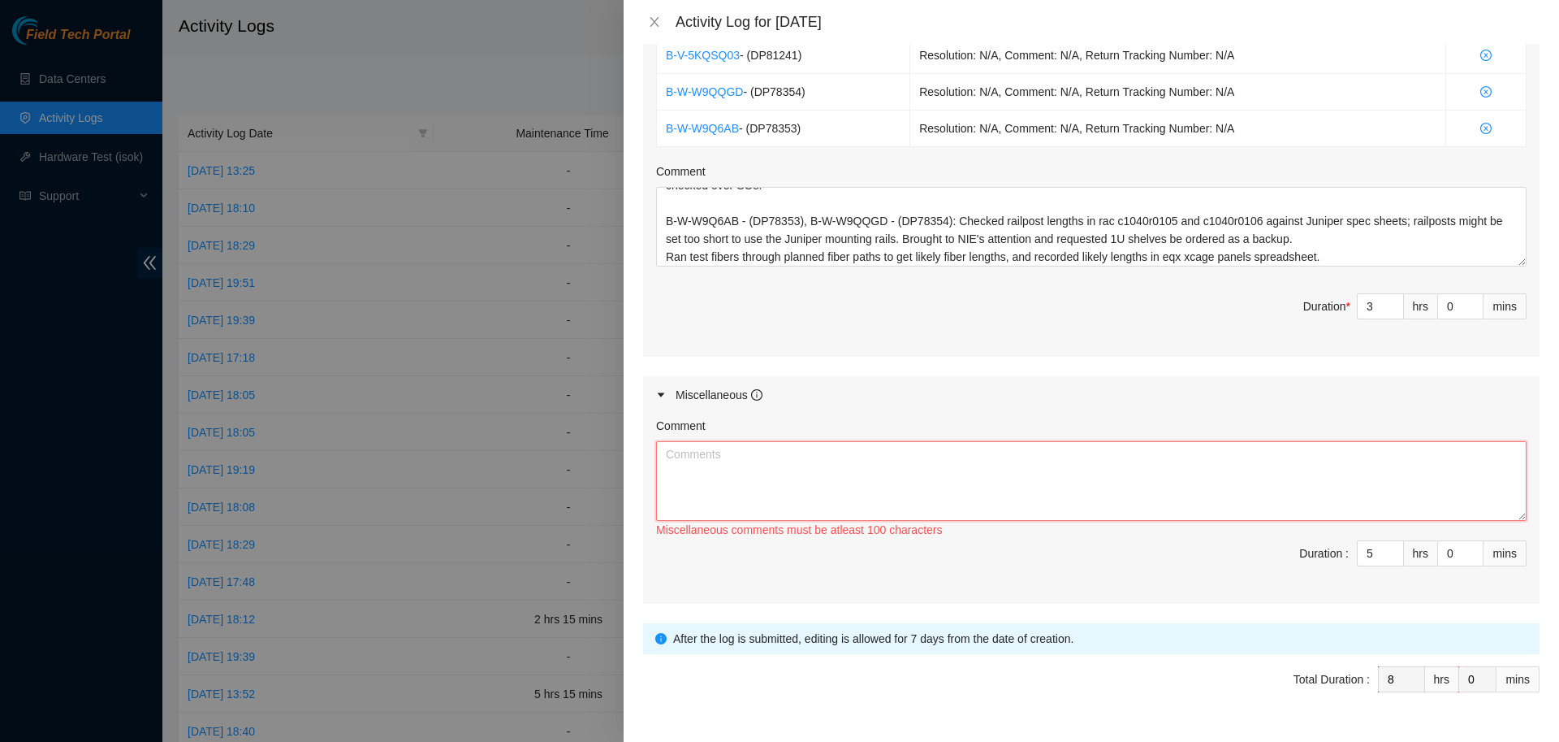
click at [1176, 446] on textarea "Comment" at bounding box center [1091, 481] width 871 height 80
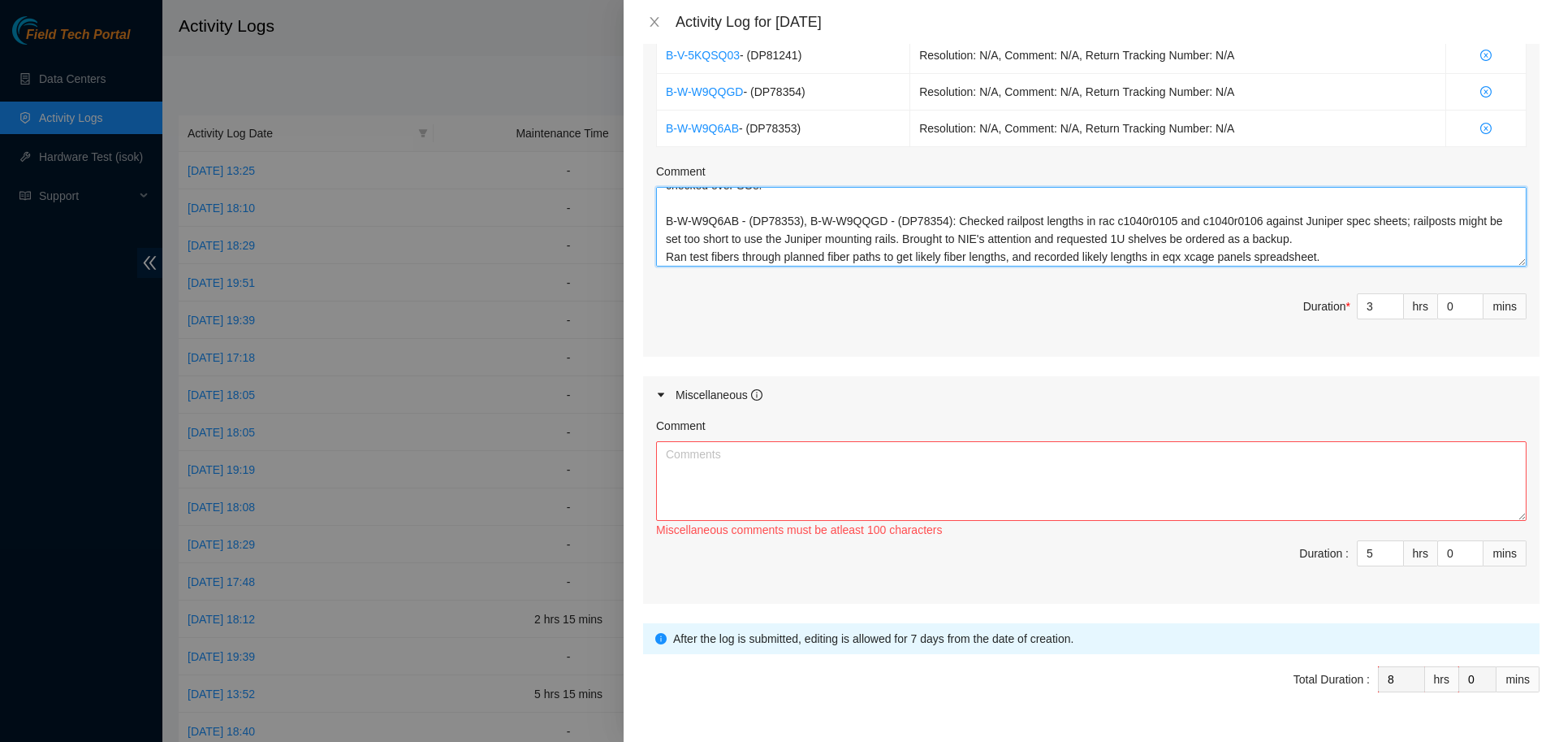
click at [1334, 232] on textarea "DP81241: Followed breadcrumbs of data provided by NIE, and received more data o…" at bounding box center [1091, 227] width 871 height 80
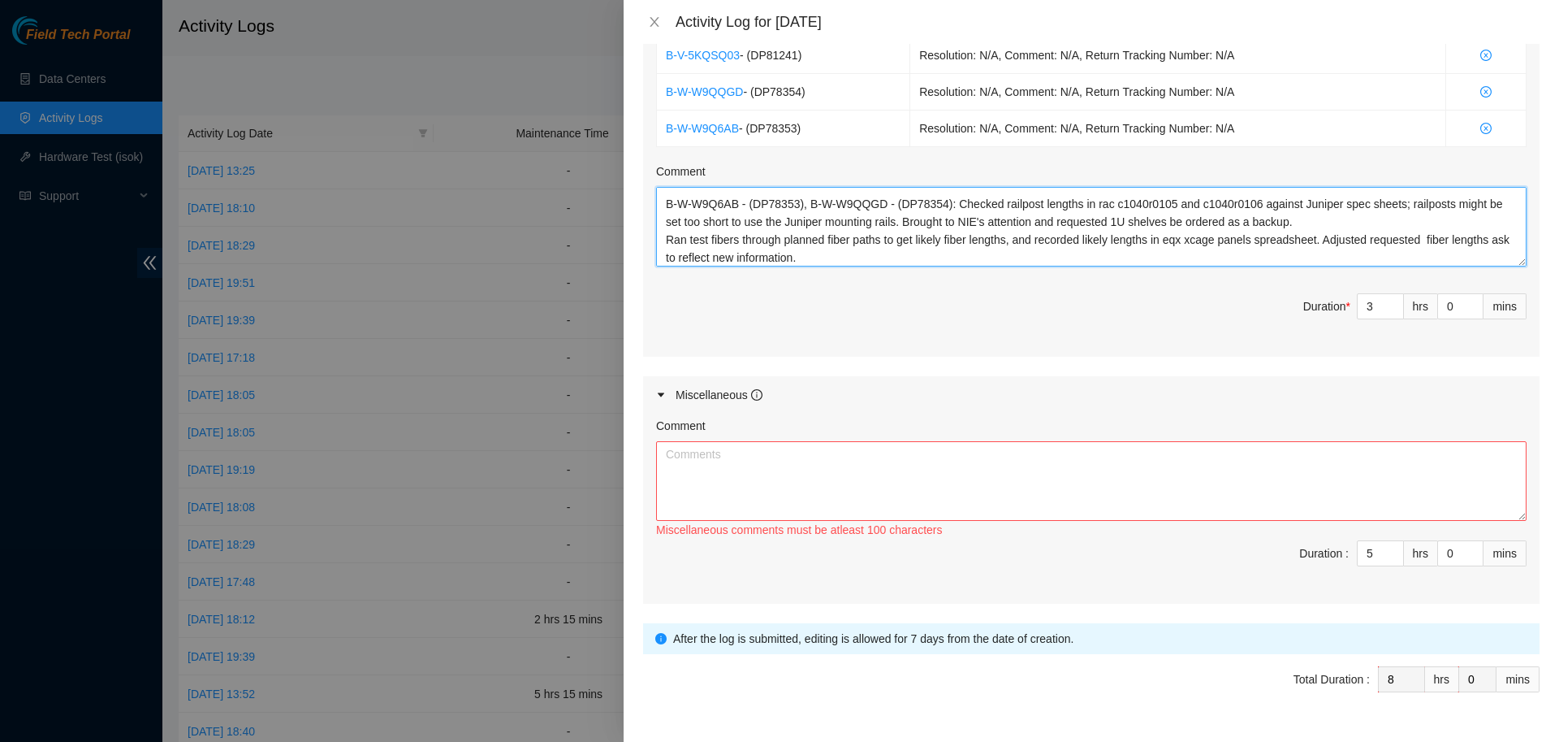
click at [1424, 217] on textarea "DP81241: Followed breadcrumbs of data provided by NIE, and received more data o…" at bounding box center [1091, 227] width 871 height 80
click at [1408, 235] on textarea "DP81241: Followed breadcrumbs of data provided by NIE, and received more data o…" at bounding box center [1091, 227] width 871 height 80
type textarea "DP81241: Followed breadcrumbs of data provided by NIE, and received more data o…"
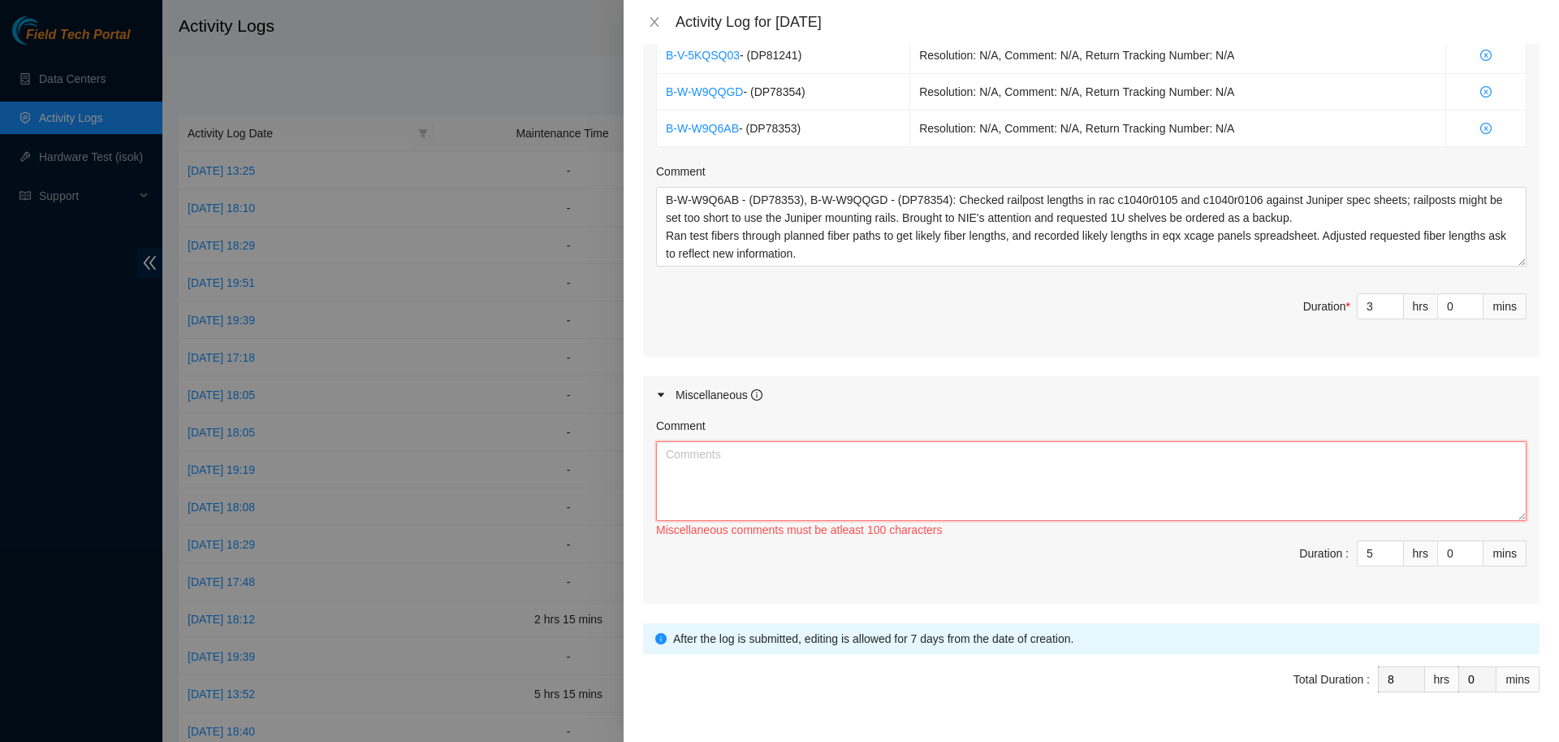
click at [1028, 447] on textarea "Comment" at bounding box center [1091, 481] width 871 height 80
click at [1171, 446] on textarea "Cyxtera decons: -Removed power cables from racks 700.ANX.I10, 700.ANX.F05, 700.…" at bounding box center [1091, 481] width 871 height 80
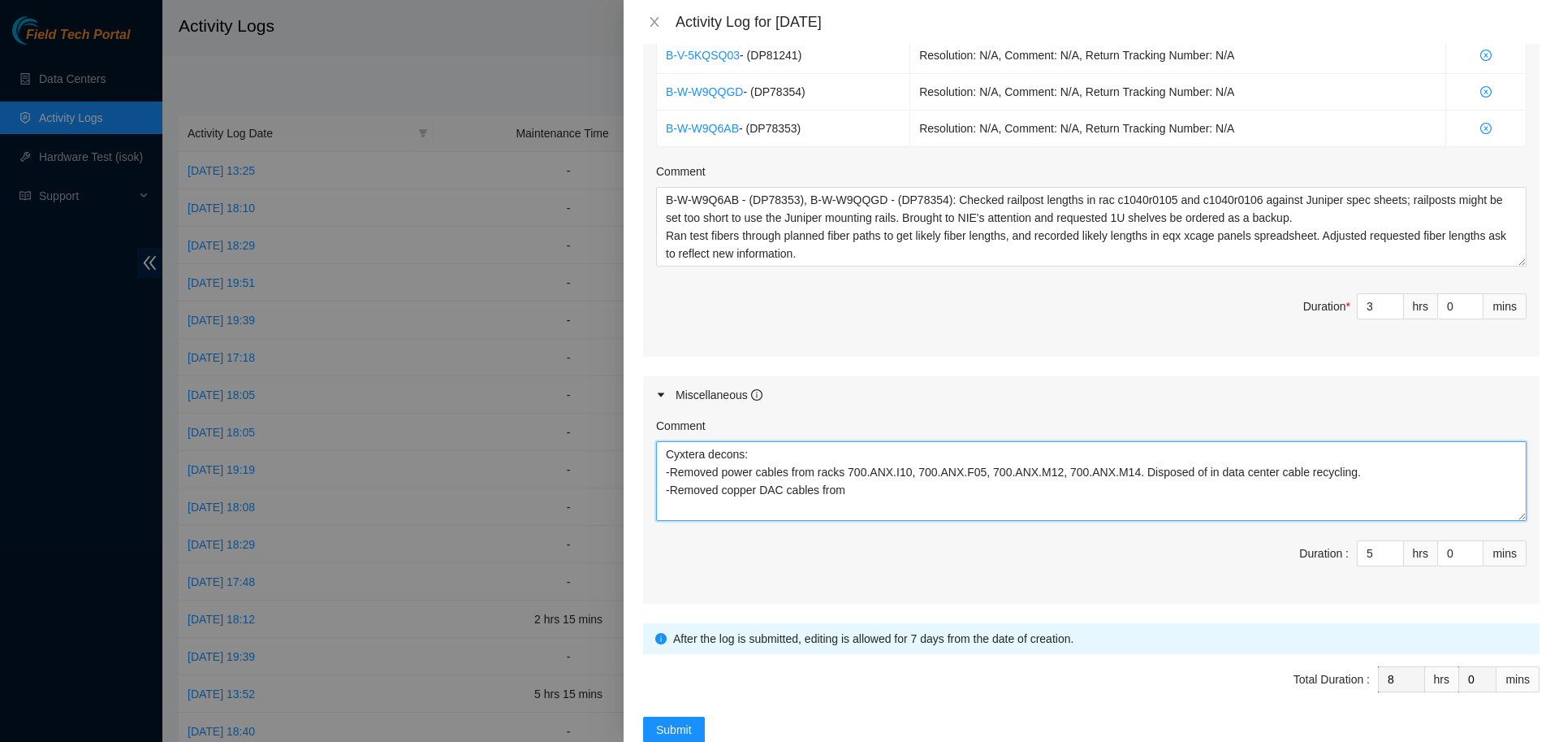
drag, startPoint x: 983, startPoint y: 449, endPoint x: 1390, endPoint y: 447, distance: 406.9
click at [1390, 447] on textarea "Cyxtera decons: -Removed power cables from racks 700.ANX.I10, 700.ANX.F05, 700.…" at bounding box center [1091, 481] width 871 height 80
click at [949, 463] on textarea "Cyxtera decons: -Removed power cables from racks 700.ANX.I10, 700.ANX.F05, 700.…" at bounding box center [1091, 481] width 871 height 80
paste textarea "700.ANX.M12, 700.ANX.M14. Disposed of in data center cable recycling."
paste textarea "700.ANX.H04"
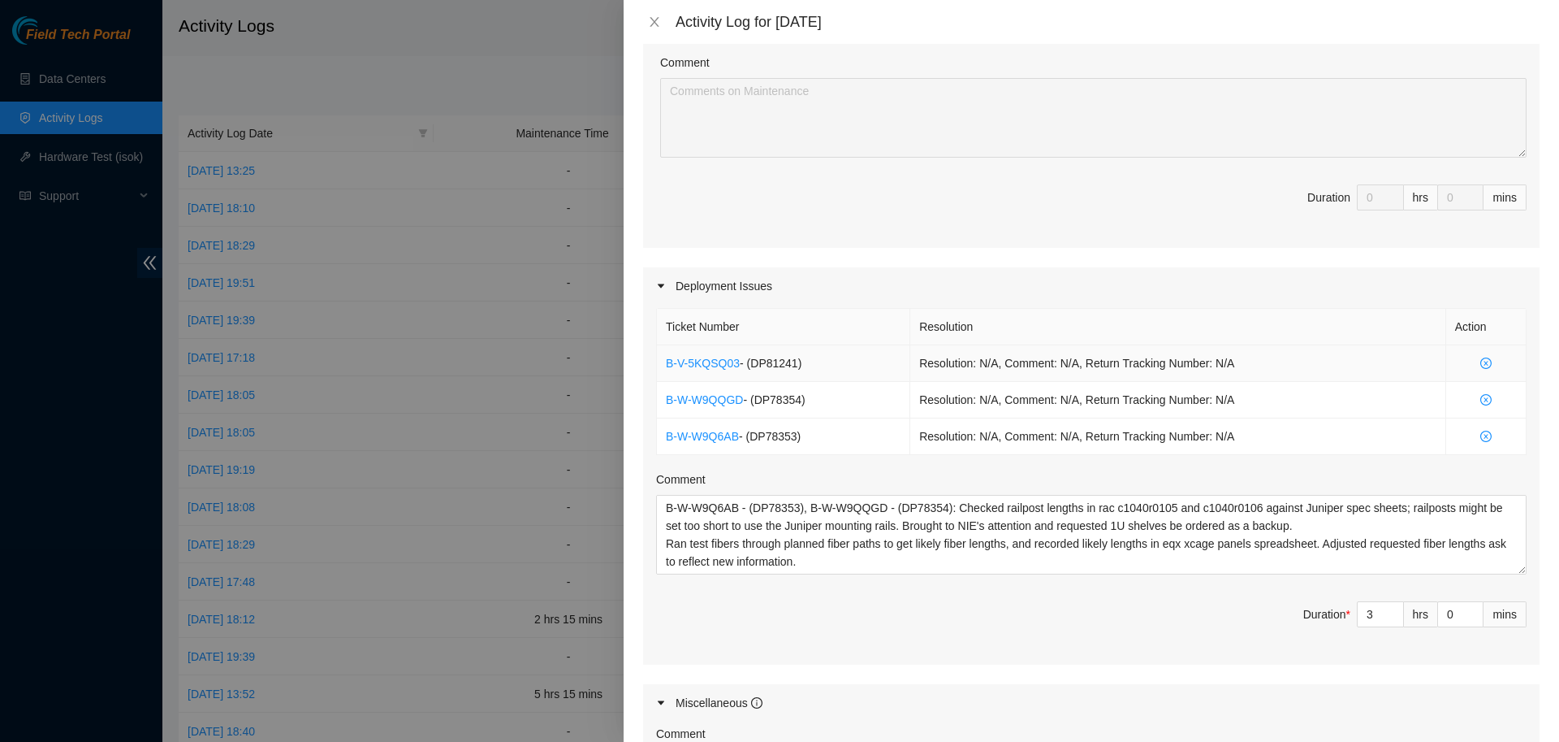
scroll to position [680, 0]
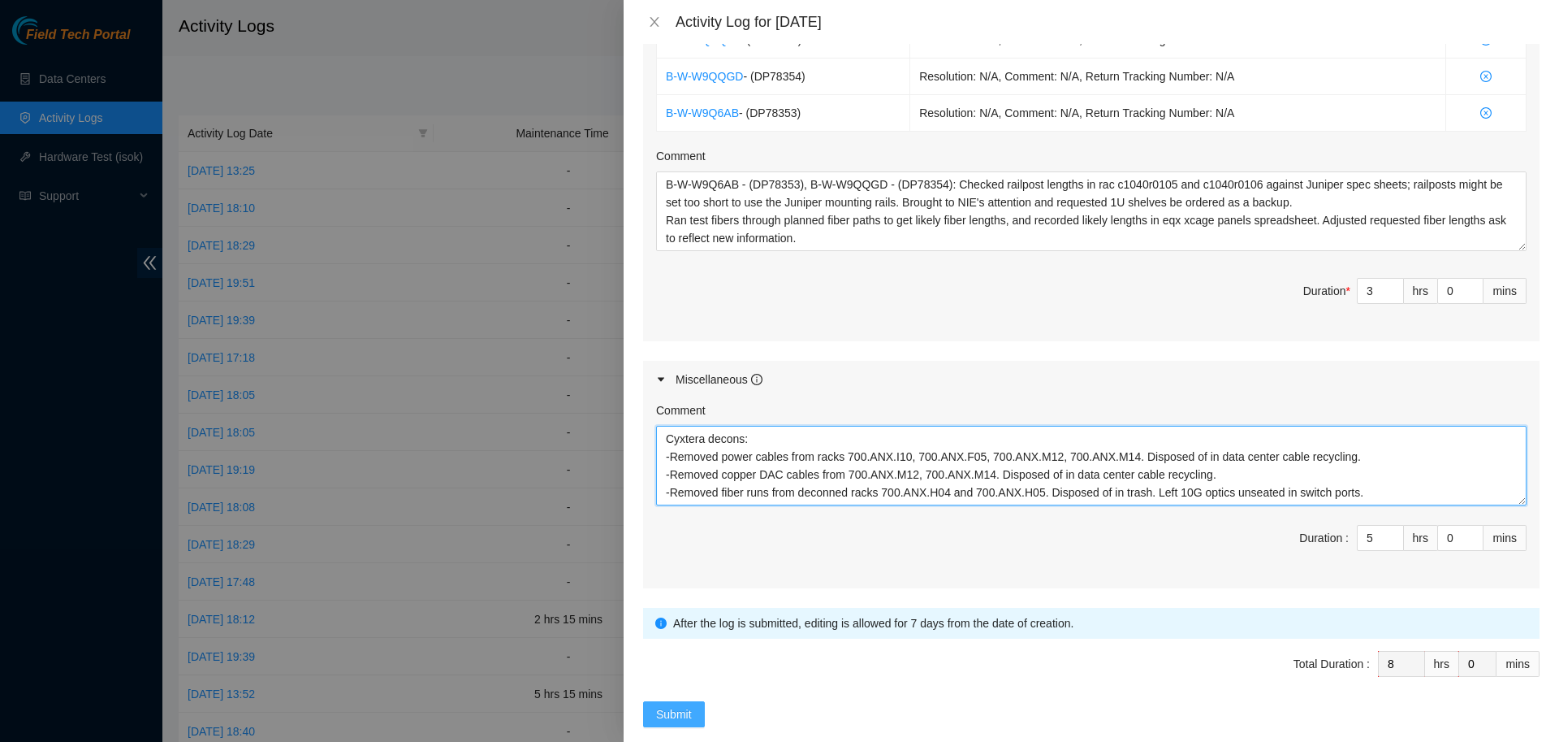
type textarea "Cyxtera decons: -Removed power cables from racks 700.ANX.I10, 700.ANX.F05, 700.…"
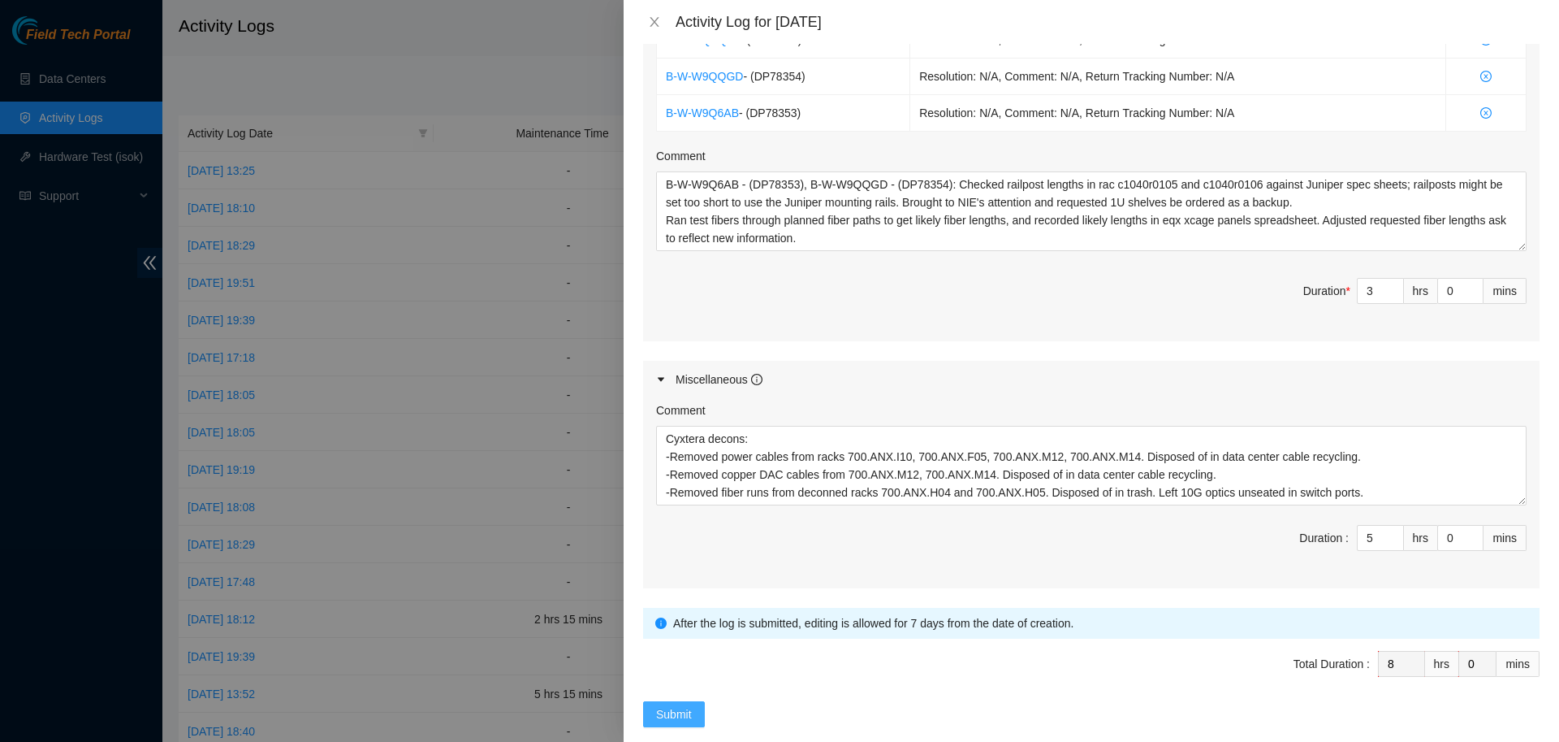
click at [680, 705] on span "Submit" at bounding box center [674, 714] width 36 height 18
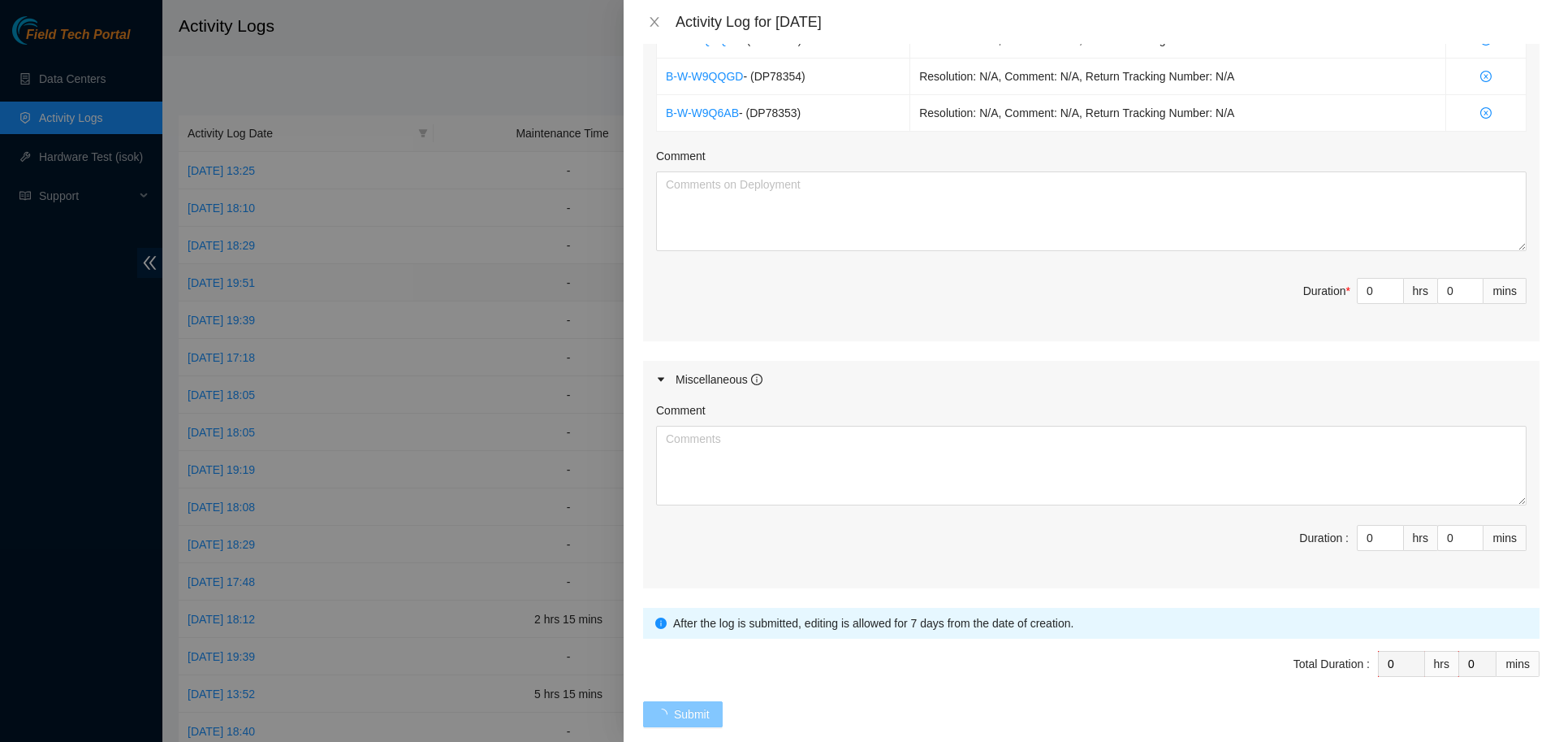
scroll to position [0, 0]
